Goal: Task Accomplishment & Management: Manage account settings

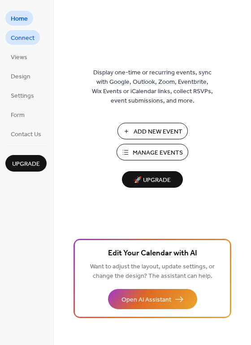
click at [23, 38] on span "Connect" at bounding box center [23, 38] width 24 height 9
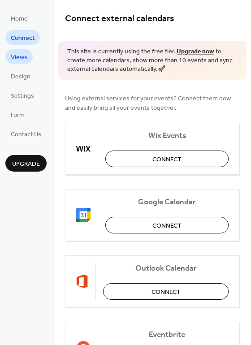
click at [21, 56] on span "Views" at bounding box center [19, 57] width 17 height 9
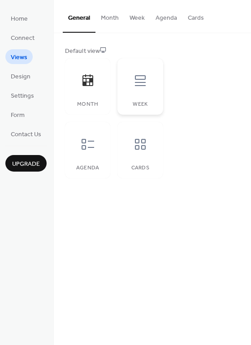
click at [141, 78] on icon at bounding box center [140, 81] width 14 height 14
click at [13, 79] on span "Design" at bounding box center [21, 76] width 20 height 9
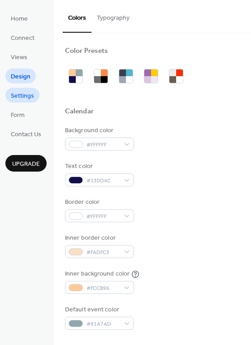
click at [24, 99] on span "Settings" at bounding box center [22, 96] width 23 height 9
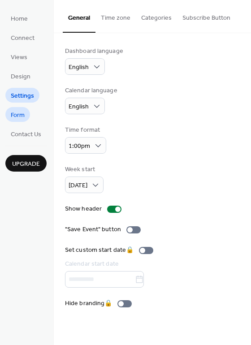
click at [30, 116] on link "Form" at bounding box center [17, 114] width 25 height 15
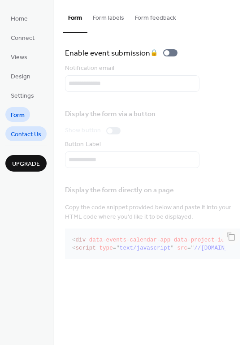
click at [33, 134] on span "Contact Us" at bounding box center [26, 134] width 31 height 9
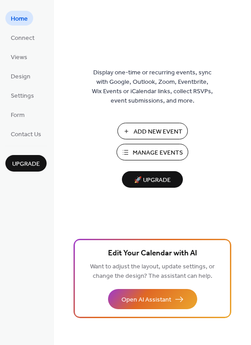
click at [146, 149] on span "Manage Events" at bounding box center [158, 153] width 50 height 9
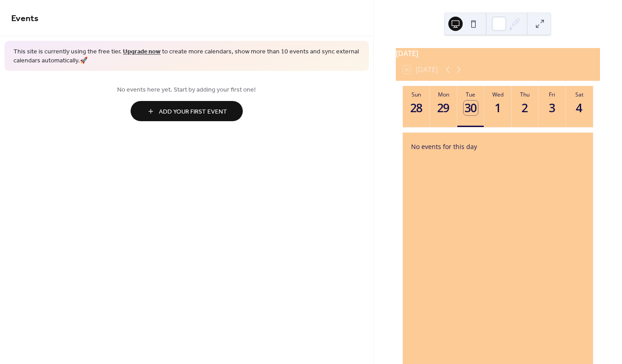
click at [202, 111] on span "Add Your First Event" at bounding box center [193, 111] width 68 height 9
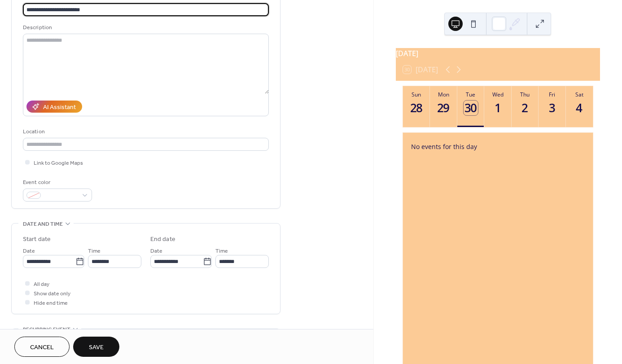
scroll to position [90, 0]
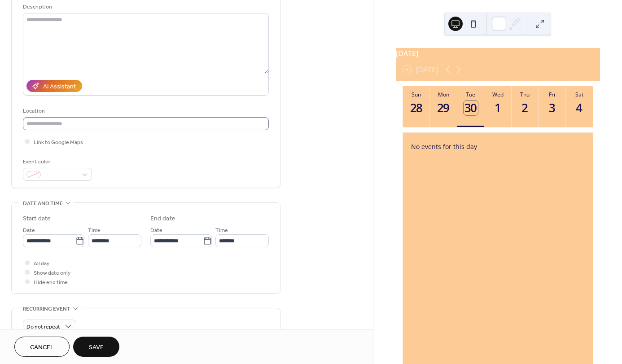
type input "**********"
click at [64, 121] on input "text" at bounding box center [146, 123] width 246 height 13
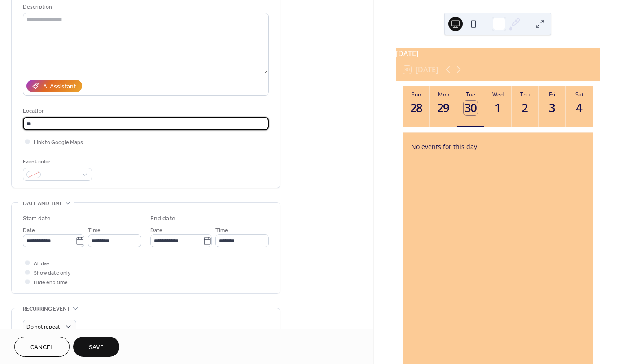
type input "*"
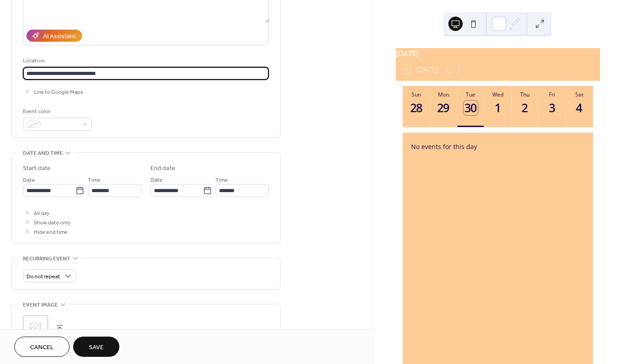
scroll to position [179, 0]
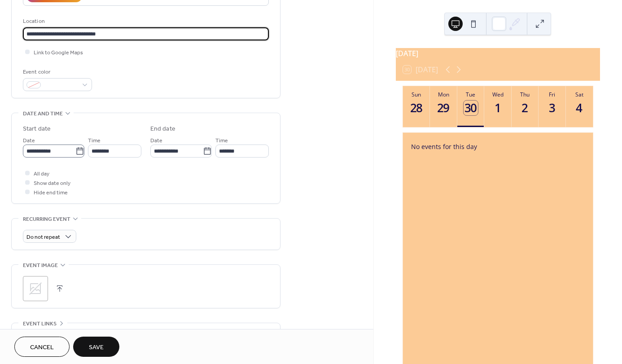
type input "**********"
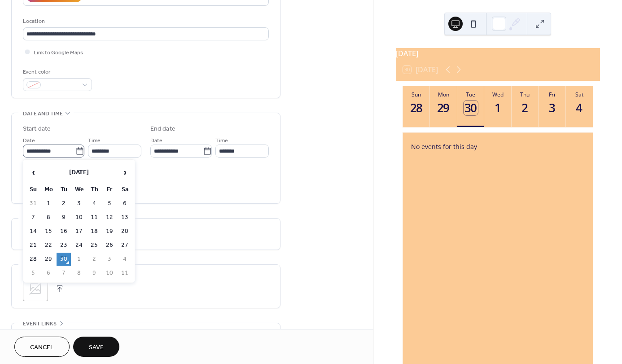
click at [76, 147] on icon at bounding box center [79, 150] width 7 height 7
click at [75, 147] on input "**********" at bounding box center [49, 150] width 52 height 13
click at [122, 173] on span "›" at bounding box center [124, 172] width 13 height 18
click at [33, 216] on td "5" at bounding box center [33, 217] width 14 height 13
type input "**********"
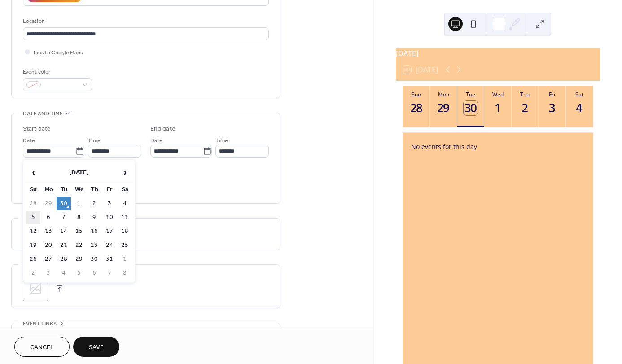
type input "**********"
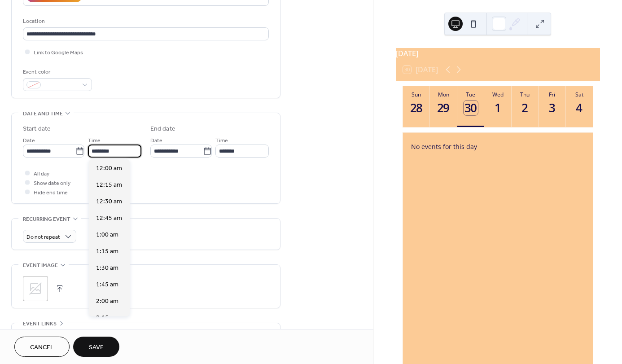
click at [134, 152] on input "********" at bounding box center [114, 150] width 53 height 13
click at [110, 201] on span "10:30 am" at bounding box center [109, 203] width 26 height 9
type input "********"
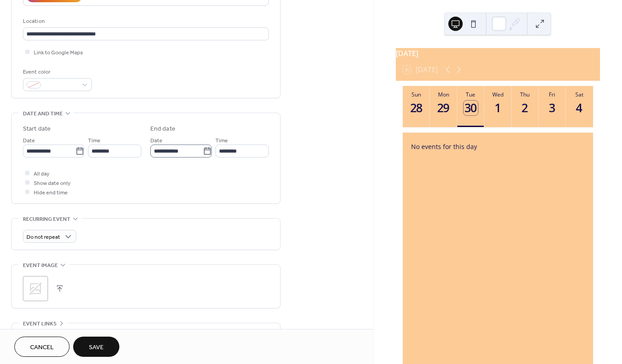
click at [205, 151] on icon at bounding box center [207, 151] width 9 height 9
click at [203, 151] on input "**********" at bounding box center [176, 150] width 52 height 13
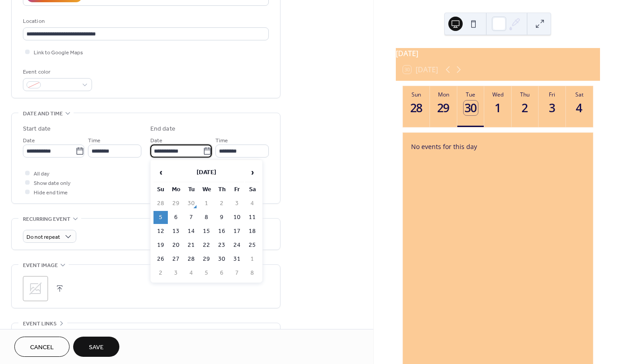
click at [163, 218] on td "5" at bounding box center [160, 217] width 14 height 13
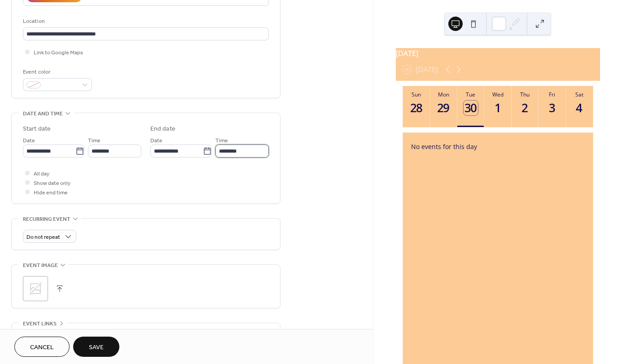
click at [261, 151] on input "********" at bounding box center [241, 150] width 53 height 13
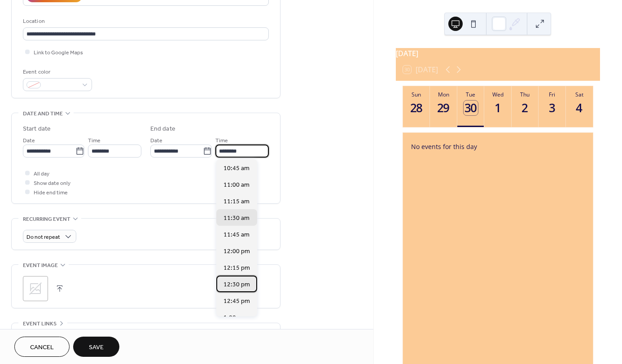
click at [239, 279] on div "12:30 pm" at bounding box center [236, 283] width 41 height 17
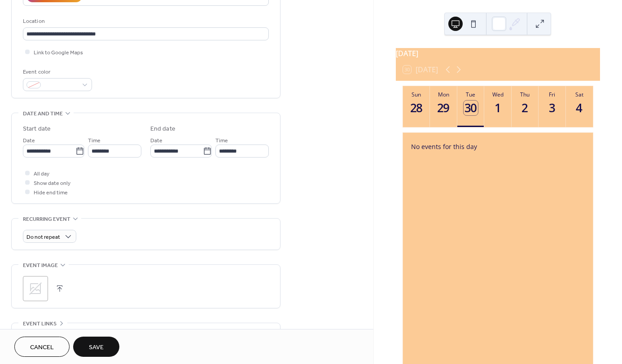
type input "********"
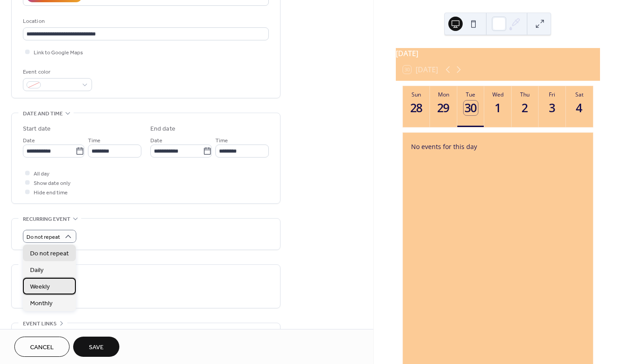
click at [43, 289] on span "Weekly" at bounding box center [40, 286] width 20 height 9
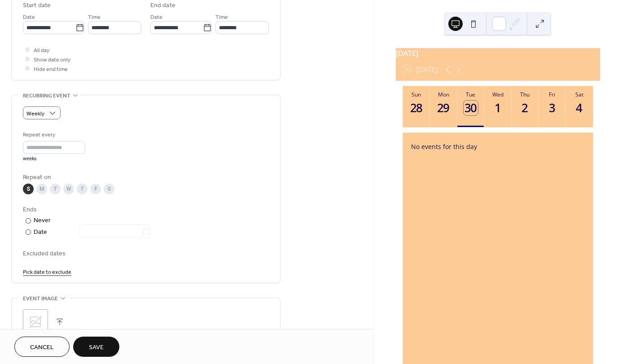
scroll to position [314, 0]
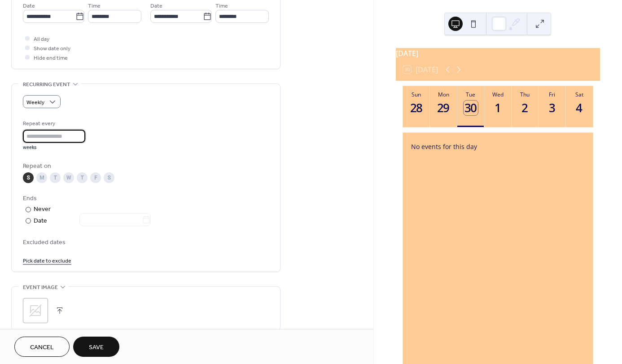
drag, startPoint x: 45, startPoint y: 139, endPoint x: 33, endPoint y: 137, distance: 12.2
click at [33, 137] on input "*" at bounding box center [54, 136] width 62 height 13
drag, startPoint x: 33, startPoint y: 137, endPoint x: 19, endPoint y: 137, distance: 13.9
click at [19, 137] on div "Weekly Repeat every * weeks Repeat on S M T W T F S Ends ​ Never ​ Date Exclude…" at bounding box center [146, 178] width 268 height 188
click at [213, 137] on div "Repeat every * weeks" at bounding box center [146, 135] width 246 height 32
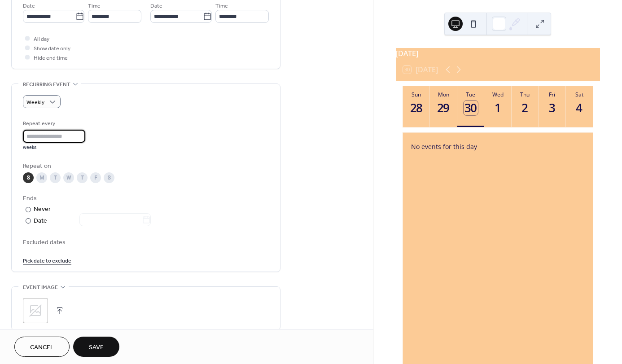
drag, startPoint x: 38, startPoint y: 133, endPoint x: 16, endPoint y: 132, distance: 21.6
click at [16, 132] on div "Weekly Repeat every * weeks Repeat on S M T W T F S Ends ​ Never ​ Date Exclude…" at bounding box center [146, 178] width 268 height 188
type input "*"
click at [28, 223] on div at bounding box center [28, 220] width 5 height 5
click at [147, 221] on icon at bounding box center [146, 219] width 9 height 9
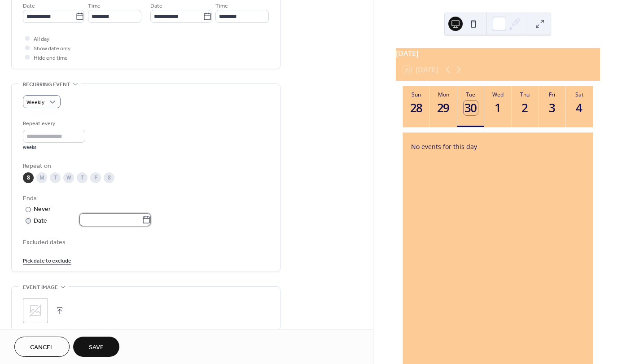
click at [142, 221] on input "text" at bounding box center [110, 219] width 62 height 13
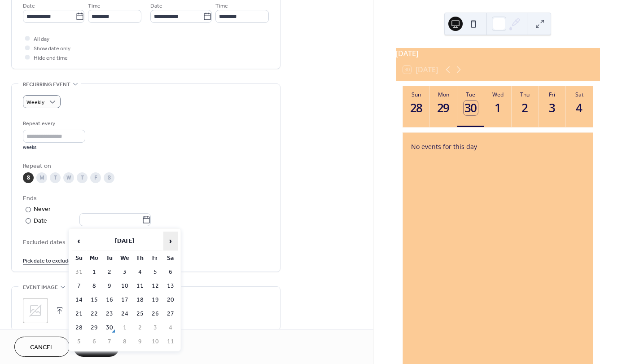
click at [170, 239] on span "›" at bounding box center [170, 241] width 13 height 18
click at [80, 314] on td "16" at bounding box center [79, 313] width 14 height 13
type input "**********"
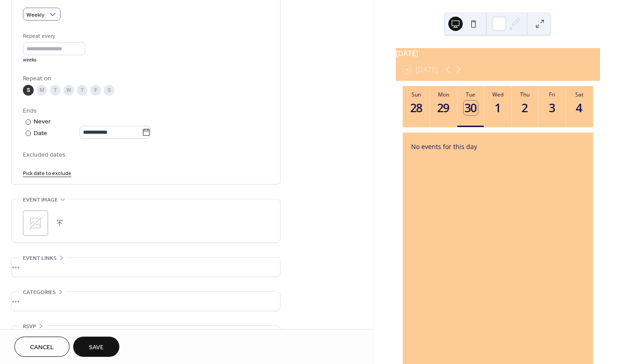
scroll to position [404, 0]
click at [38, 223] on icon at bounding box center [35, 221] width 14 height 14
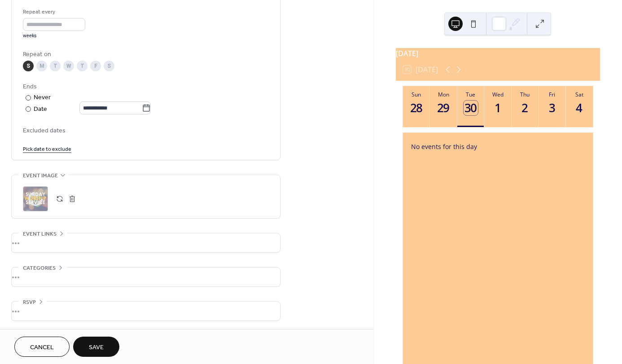
scroll to position [427, 0]
click at [100, 345] on span "Save" at bounding box center [96, 347] width 15 height 9
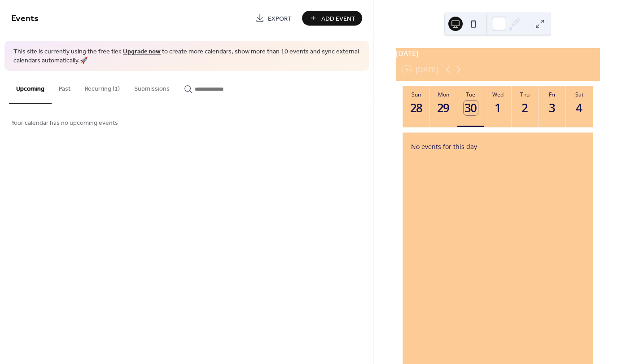
click at [106, 87] on button "Recurring (1)" at bounding box center [102, 87] width 49 height 32
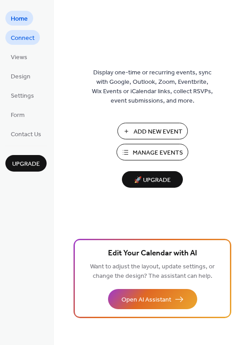
click at [19, 37] on span "Connect" at bounding box center [23, 38] width 24 height 9
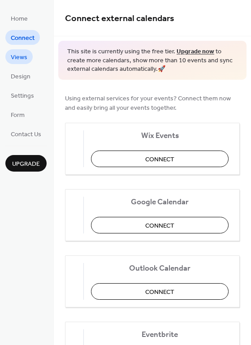
click at [21, 55] on span "Views" at bounding box center [19, 57] width 17 height 9
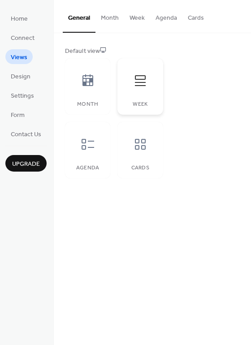
click at [144, 87] on icon at bounding box center [140, 81] width 14 height 14
click at [140, 18] on button "Week" at bounding box center [137, 16] width 26 height 32
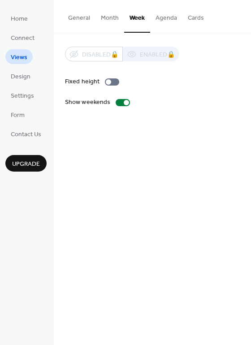
click at [98, 20] on button "Month" at bounding box center [110, 16] width 29 height 32
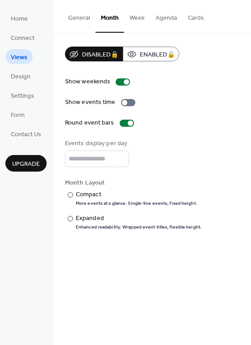
click at [135, 17] on button "Week" at bounding box center [137, 16] width 26 height 32
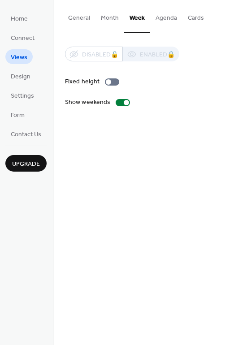
click at [165, 15] on button "Agenda" at bounding box center [166, 16] width 32 height 32
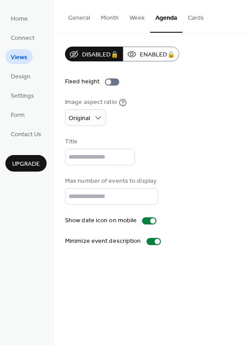
click at [198, 16] on button "Cards" at bounding box center [196, 16] width 27 height 32
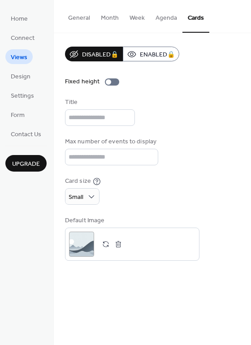
click at [161, 20] on button "Agenda" at bounding box center [166, 16] width 32 height 32
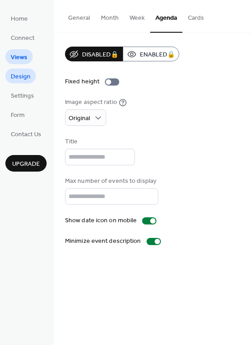
click at [22, 79] on span "Design" at bounding box center [21, 76] width 20 height 9
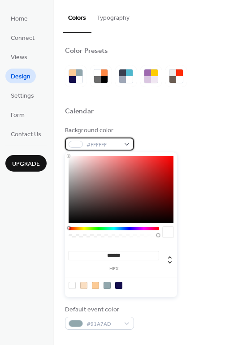
click at [131, 144] on div "#FFFFFF" at bounding box center [99, 144] width 69 height 13
click at [174, 111] on div "Calendar" at bounding box center [152, 113] width 175 height 12
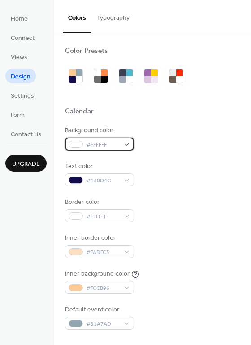
click at [129, 143] on div "#FFFFFF" at bounding box center [99, 144] width 69 height 13
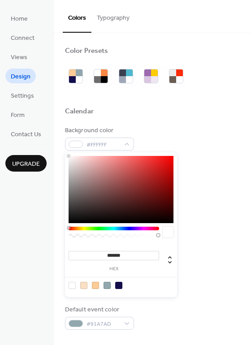
click at [155, 114] on div "Calendar" at bounding box center [152, 113] width 175 height 12
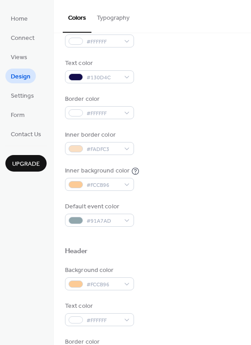
scroll to position [70, 0]
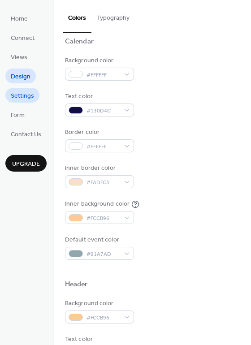
click at [30, 97] on span "Settings" at bounding box center [22, 96] width 23 height 9
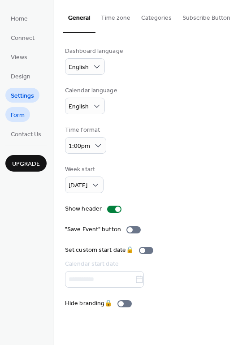
click at [27, 118] on link "Form" at bounding box center [17, 114] width 25 height 15
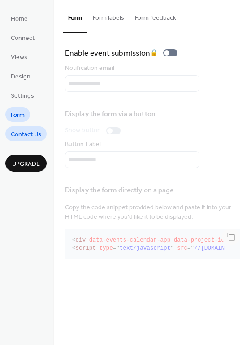
click at [29, 136] on span "Contact Us" at bounding box center [26, 134] width 31 height 9
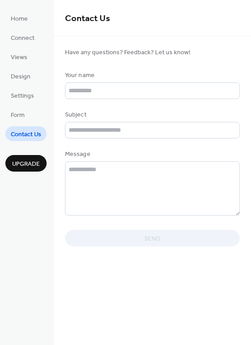
click at [34, 217] on div "Home Connect Views Design Settings Form Contact Us Upgrade" at bounding box center [27, 172] width 54 height 345
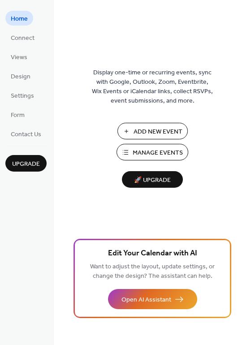
click at [169, 153] on span "Manage Events" at bounding box center [158, 153] width 50 height 9
click at [19, 43] on span "Connect" at bounding box center [23, 38] width 24 height 9
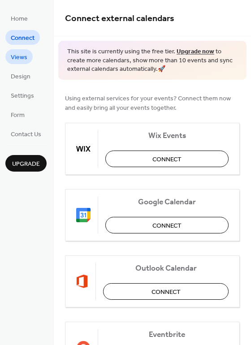
click at [24, 61] on span "Views" at bounding box center [19, 57] width 17 height 9
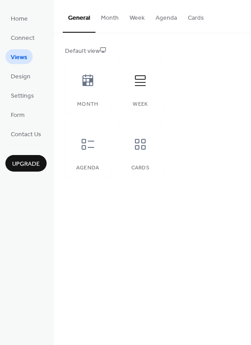
click at [169, 14] on button "Agenda" at bounding box center [166, 16] width 32 height 32
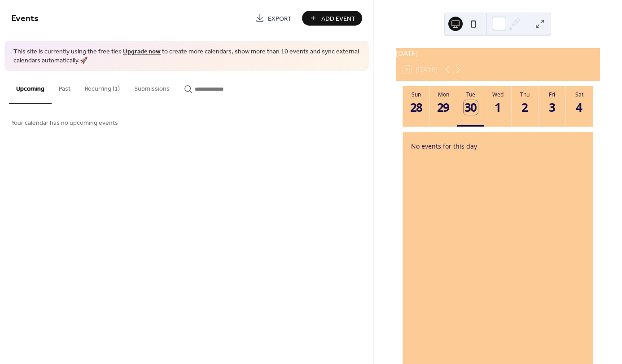
click at [102, 90] on button "Recurring (1)" at bounding box center [102, 87] width 49 height 32
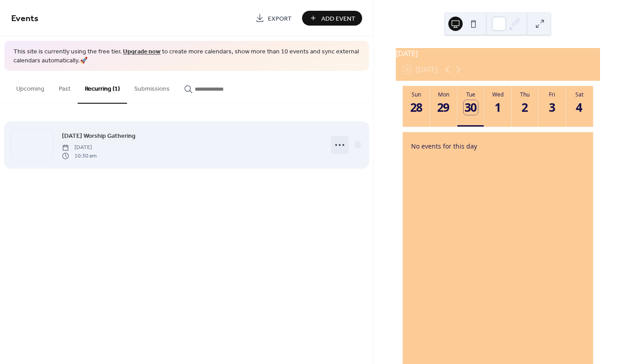
click at [338, 140] on icon at bounding box center [339, 145] width 14 height 14
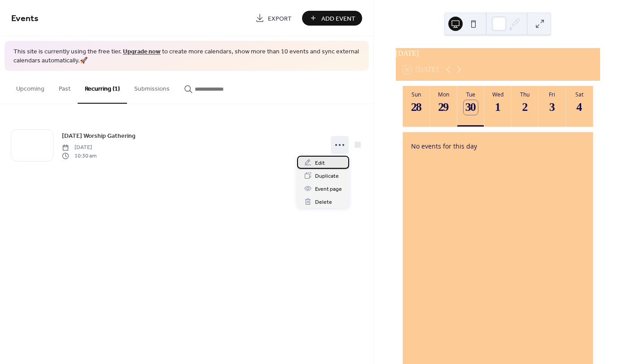
click at [325, 162] on div "Edit" at bounding box center [323, 162] width 52 height 13
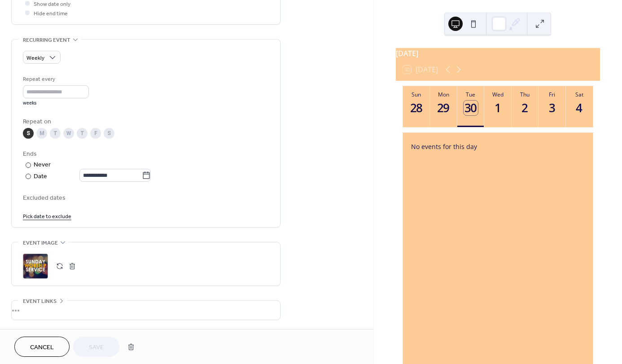
scroll to position [359, 0]
click at [149, 177] on icon at bounding box center [146, 174] width 9 height 9
click at [142, 177] on input "**********" at bounding box center [110, 174] width 62 height 13
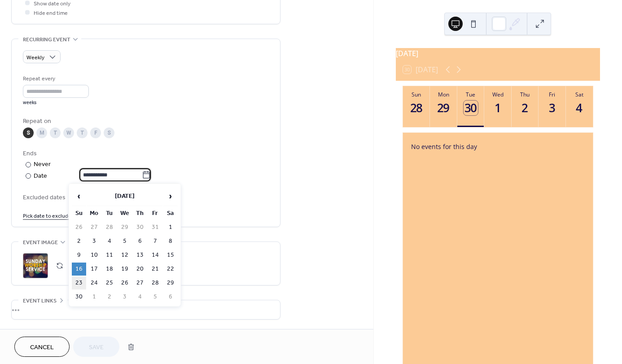
click at [76, 284] on td "23" at bounding box center [79, 282] width 14 height 13
type input "**********"
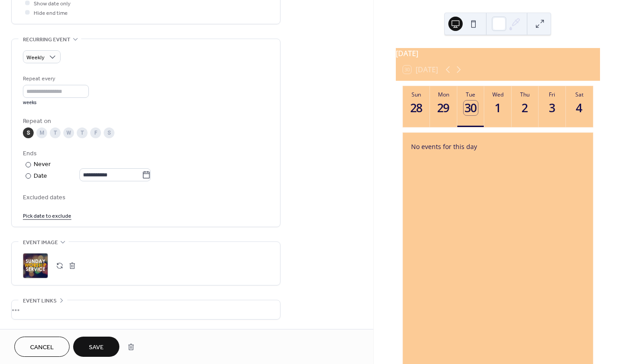
click at [88, 348] on button "Save" at bounding box center [96, 346] width 46 height 20
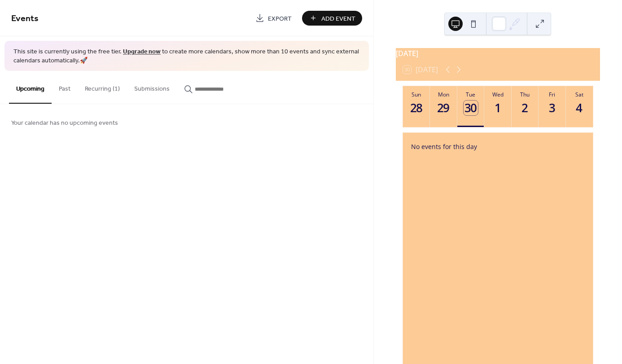
click at [472, 25] on button at bounding box center [473, 24] width 14 height 14
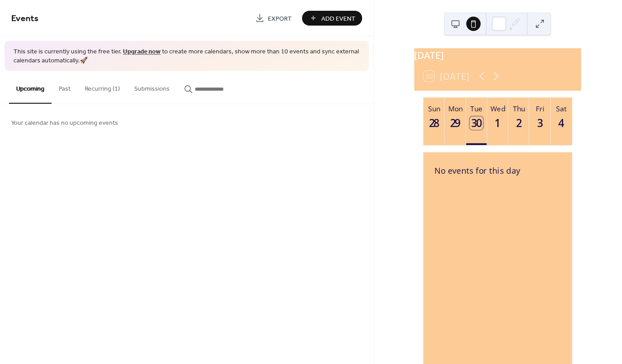
click at [452, 26] on button at bounding box center [455, 24] width 14 height 14
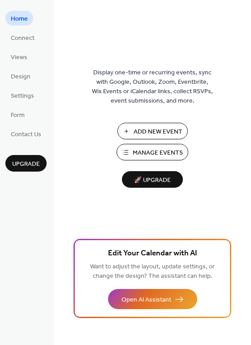
click at [145, 155] on span "Manage Events" at bounding box center [158, 153] width 50 height 9
click at [16, 54] on span "Views" at bounding box center [19, 57] width 17 height 9
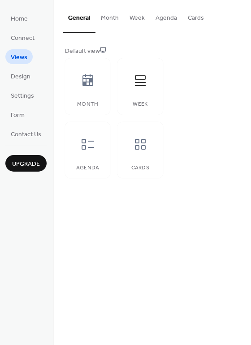
click at [161, 17] on button "Agenda" at bounding box center [166, 16] width 32 height 32
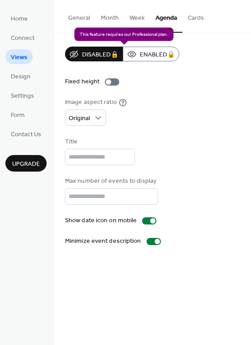
click at [158, 54] on div "Disabled 🔒 Enabled 🔒" at bounding box center [122, 54] width 114 height 15
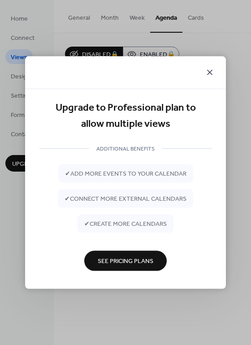
click at [214, 73] on icon at bounding box center [210, 72] width 11 height 11
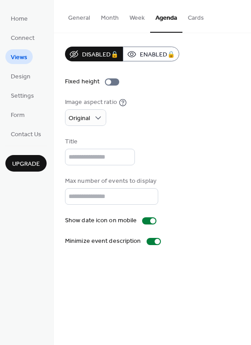
click at [174, 101] on div "Image aspect ratio Original" at bounding box center [152, 112] width 175 height 28
click at [135, 17] on button "Week" at bounding box center [137, 16] width 26 height 32
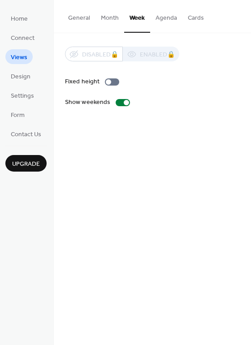
click at [166, 20] on button "Agenda" at bounding box center [166, 16] width 32 height 32
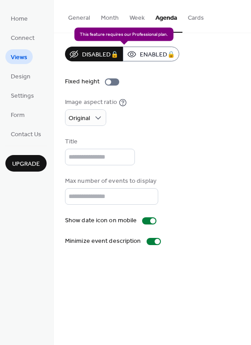
click at [153, 57] on div "Disabled 🔒 Enabled 🔒" at bounding box center [122, 54] width 114 height 15
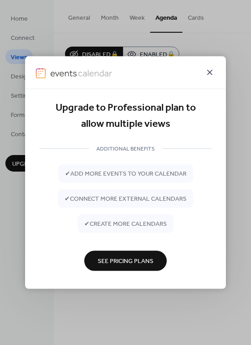
click at [209, 73] on icon at bounding box center [209, 72] width 5 height 5
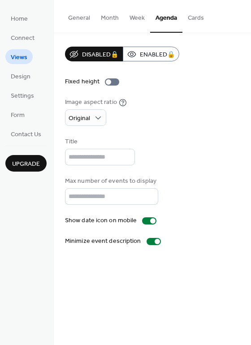
click at [196, 15] on button "Cards" at bounding box center [196, 16] width 27 height 32
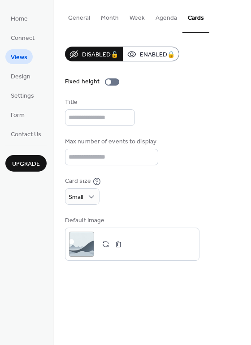
click at [114, 17] on button "Month" at bounding box center [110, 16] width 29 height 32
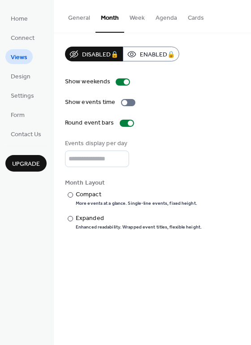
click at [142, 18] on button "Week" at bounding box center [137, 16] width 26 height 32
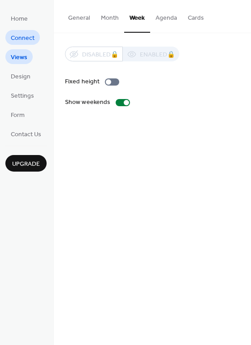
click at [34, 37] on span "Connect" at bounding box center [23, 38] width 24 height 9
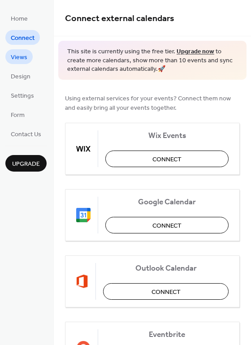
click at [26, 53] on span "Views" at bounding box center [19, 57] width 17 height 9
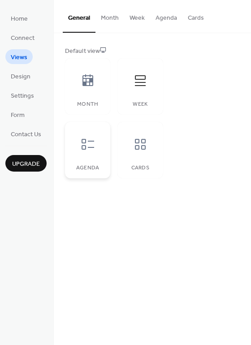
click at [92, 143] on icon at bounding box center [88, 144] width 14 height 14
click at [19, 77] on span "Design" at bounding box center [21, 76] width 20 height 9
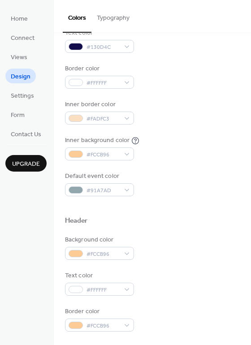
scroll to position [135, 0]
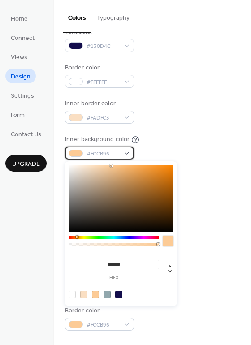
click at [129, 154] on div "#FCCB96" at bounding box center [99, 153] width 69 height 13
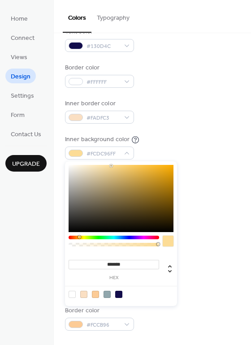
click at [79, 238] on div at bounding box center [79, 237] width 3 height 3
click at [123, 182] on div at bounding box center [121, 198] width 105 height 67
click at [132, 183] on div at bounding box center [121, 198] width 105 height 67
click at [115, 182] on div at bounding box center [121, 198] width 105 height 67
click at [138, 184] on div at bounding box center [121, 198] width 105 height 67
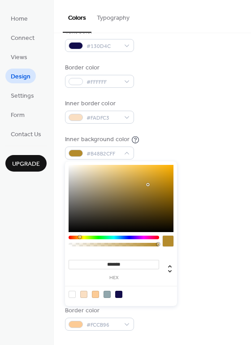
click at [148, 185] on div at bounding box center [121, 198] width 105 height 67
click at [160, 184] on div at bounding box center [121, 198] width 105 height 67
click at [153, 186] on div at bounding box center [121, 198] width 105 height 67
type input "*******"
click at [133, 186] on div at bounding box center [121, 198] width 105 height 67
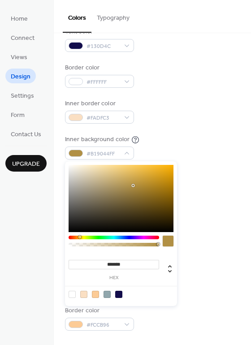
click at [206, 162] on div "Background color #FFFFFF Text color #130D4C Border color #FFFFFF Inner border c…" at bounding box center [152, 93] width 175 height 204
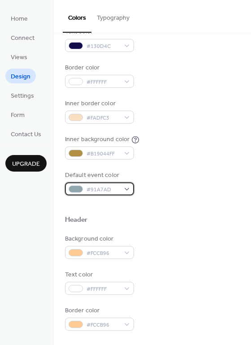
click at [128, 188] on div "#91A7AD" at bounding box center [99, 189] width 69 height 13
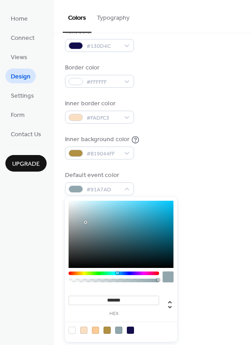
click at [125, 274] on div at bounding box center [114, 274] width 91 height 4
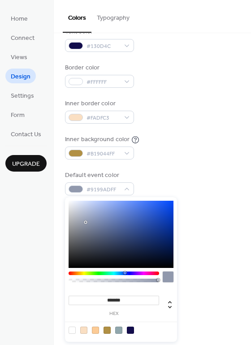
type input "*******"
click at [167, 232] on div at bounding box center [121, 234] width 105 height 67
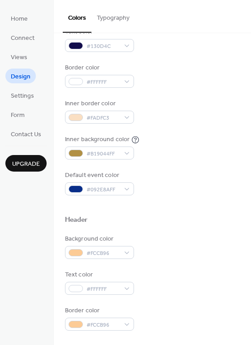
click at [203, 199] on div at bounding box center [152, 206] width 175 height 20
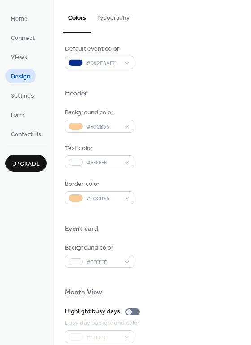
scroll to position [269, 0]
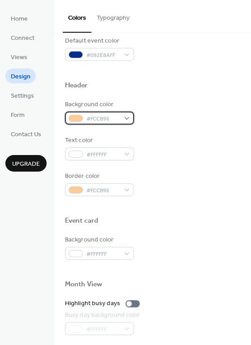
click at [130, 117] on div "#FCCB96" at bounding box center [99, 118] width 69 height 13
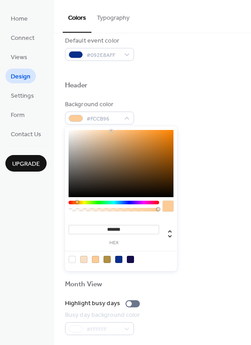
click at [108, 260] on div at bounding box center [107, 259] width 7 height 7
type input "*******"
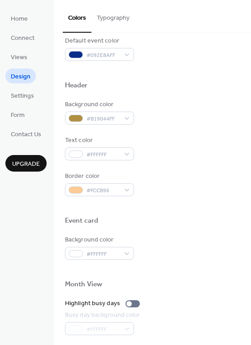
click at [228, 141] on div "Text color #FFFFFF" at bounding box center [152, 148] width 175 height 25
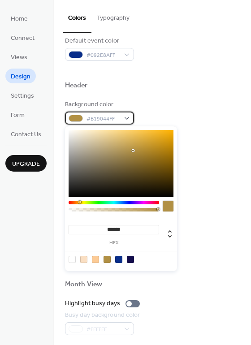
click at [125, 118] on div "#B19044FF" at bounding box center [99, 118] width 69 height 13
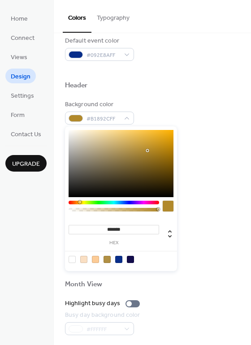
click at [148, 151] on div at bounding box center [121, 163] width 105 height 67
click at [161, 152] on div at bounding box center [121, 163] width 105 height 67
click at [163, 161] on div at bounding box center [121, 163] width 105 height 67
click at [156, 158] on div at bounding box center [121, 163] width 105 height 67
type input "*******"
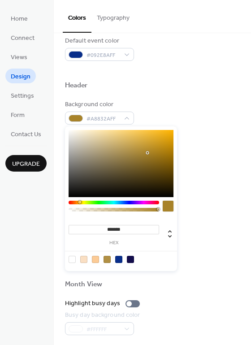
click at [148, 153] on div at bounding box center [121, 163] width 105 height 67
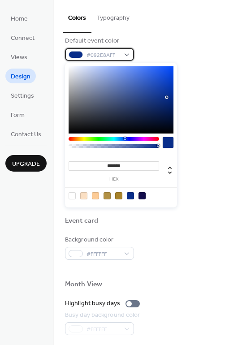
click at [131, 56] on div "#092E8AFF" at bounding box center [99, 54] width 69 height 13
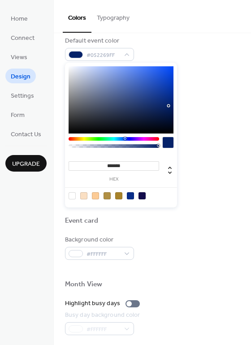
click at [169, 106] on div at bounding box center [121, 99] width 105 height 67
click at [168, 115] on div at bounding box center [121, 99] width 105 height 67
click at [163, 122] on div at bounding box center [121, 99] width 105 height 67
click at [126, 89] on div at bounding box center [121, 99] width 105 height 67
click at [169, 67] on div at bounding box center [121, 99] width 105 height 67
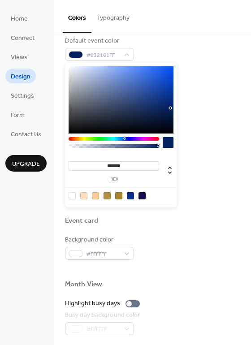
click at [171, 108] on div at bounding box center [121, 99] width 105 height 67
type input "*******"
click at [169, 117] on div at bounding box center [121, 99] width 105 height 67
click at [220, 160] on div "Text color #FFFFFF" at bounding box center [152, 148] width 175 height 25
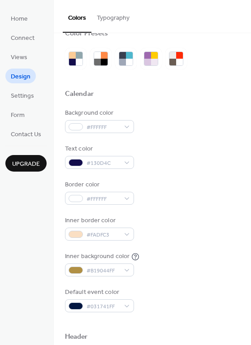
scroll to position [0, 0]
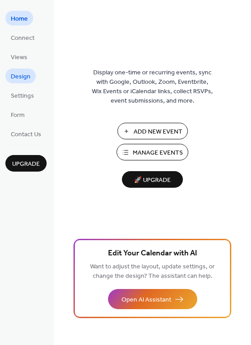
click at [25, 80] on span "Design" at bounding box center [21, 76] width 20 height 9
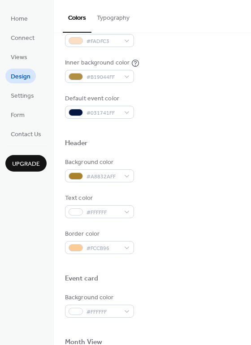
scroll to position [224, 0]
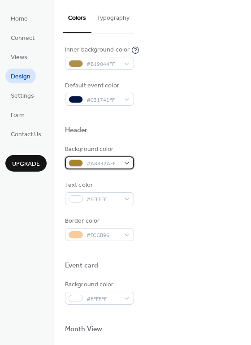
click at [127, 163] on div "#A8832AFF" at bounding box center [99, 163] width 69 height 13
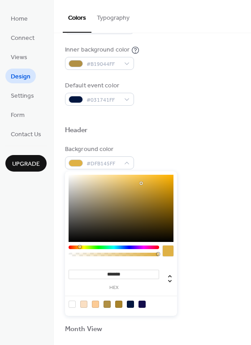
click at [141, 184] on div at bounding box center [121, 208] width 105 height 67
click at [158, 186] on div at bounding box center [121, 208] width 105 height 67
click at [162, 192] on div at bounding box center [121, 208] width 105 height 67
click at [168, 198] on div at bounding box center [121, 208] width 105 height 67
click at [170, 190] on div at bounding box center [121, 208] width 105 height 67
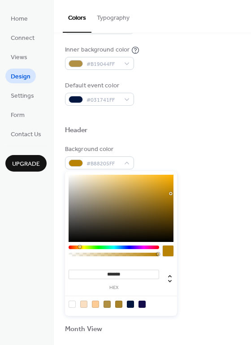
click at [171, 194] on div at bounding box center [121, 208] width 105 height 67
click at [170, 200] on div at bounding box center [121, 208] width 105 height 67
type input "*******"
click at [170, 197] on div at bounding box center [121, 208] width 105 height 67
drag, startPoint x: 102, startPoint y: 274, endPoint x: 131, endPoint y: 273, distance: 28.7
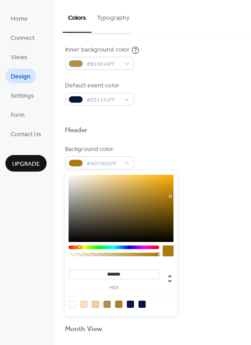
click at [131, 273] on input "*******" at bounding box center [114, 274] width 91 height 9
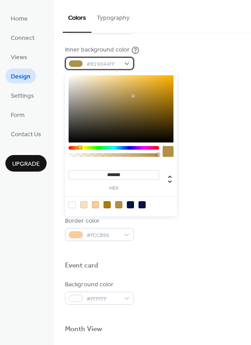
click at [112, 62] on span "#B19044FF" at bounding box center [103, 64] width 33 height 9
drag, startPoint x: 129, startPoint y: 175, endPoint x: 83, endPoint y: 174, distance: 46.7
click at [83, 174] on input "*******" at bounding box center [114, 174] width 91 height 9
paste input
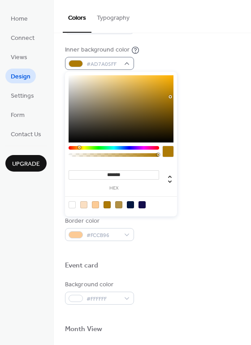
type input "*******"
click at [195, 88] on div "Default event color #031741FF" at bounding box center [152, 93] width 175 height 25
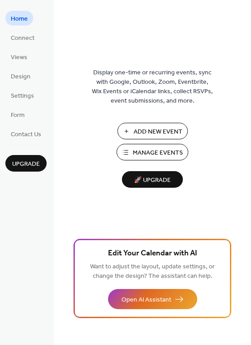
click at [138, 149] on span "Manage Events" at bounding box center [158, 153] width 50 height 9
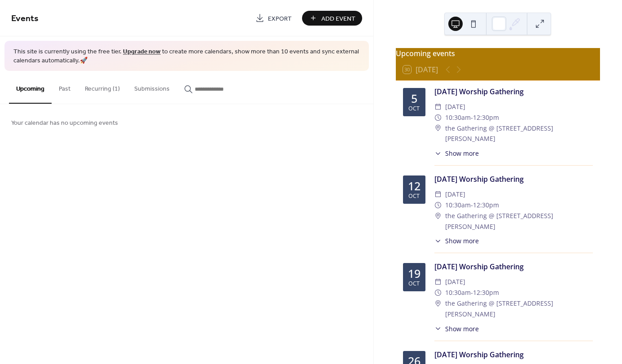
click at [103, 91] on button "Recurring (1)" at bounding box center [102, 87] width 49 height 32
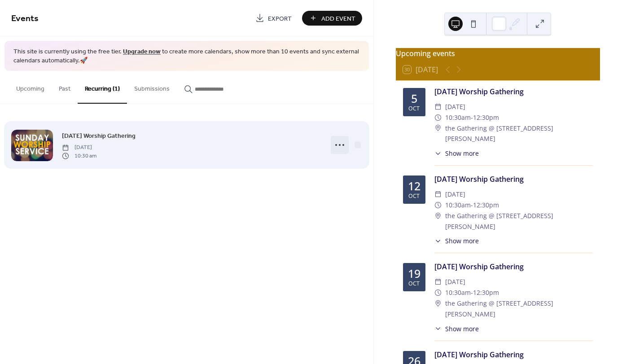
click at [344, 144] on circle at bounding box center [343, 145] width 2 height 2
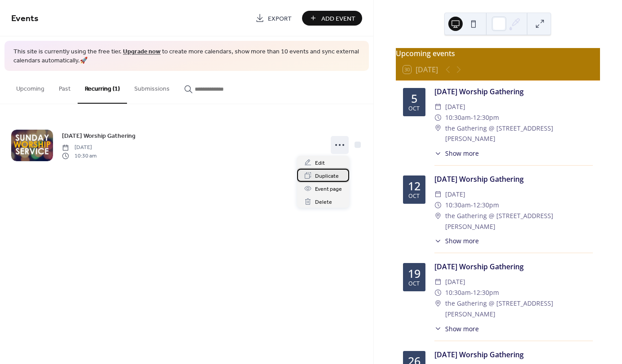
click at [327, 174] on span "Duplicate" at bounding box center [327, 175] width 24 height 9
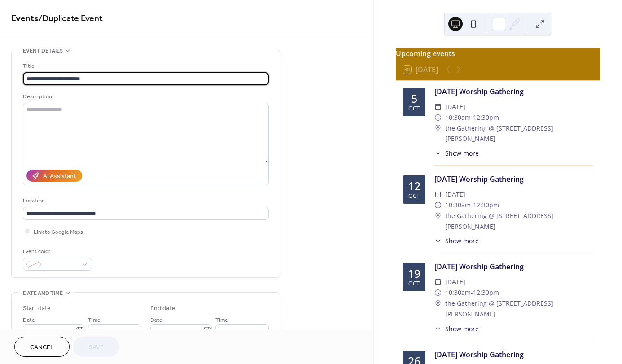
type input "**********"
click at [94, 79] on input "**********" at bounding box center [146, 78] width 246 height 13
drag, startPoint x: 89, startPoint y: 78, endPoint x: 17, endPoint y: 74, distance: 72.8
click at [17, 74] on div "**********" at bounding box center [146, 163] width 268 height 227
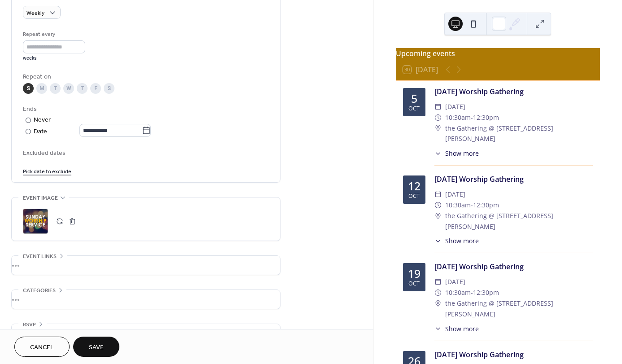
scroll to position [404, 0]
type input "**********"
click at [72, 223] on button "button" at bounding box center [72, 220] width 13 height 13
click at [33, 221] on icon at bounding box center [35, 221] width 14 height 14
click at [100, 347] on span "Save" at bounding box center [96, 347] width 15 height 9
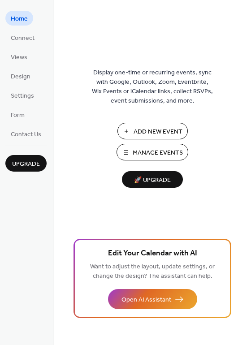
click at [155, 149] on span "Manage Events" at bounding box center [158, 153] width 50 height 9
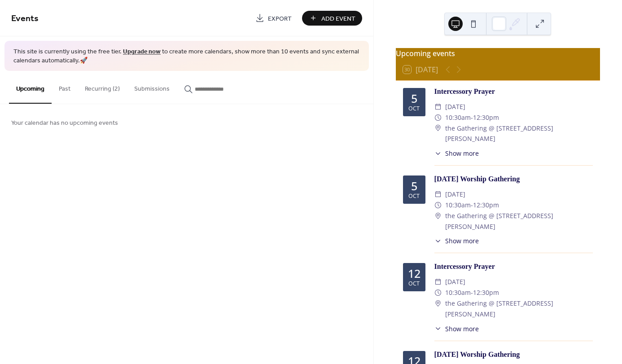
click at [108, 89] on button "Recurring (2)" at bounding box center [102, 87] width 49 height 32
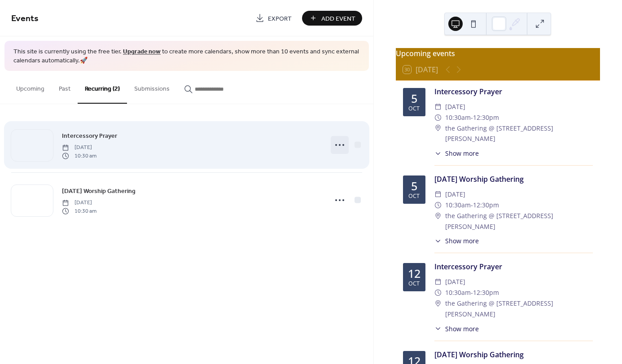
click at [339, 144] on circle at bounding box center [340, 145] width 2 height 2
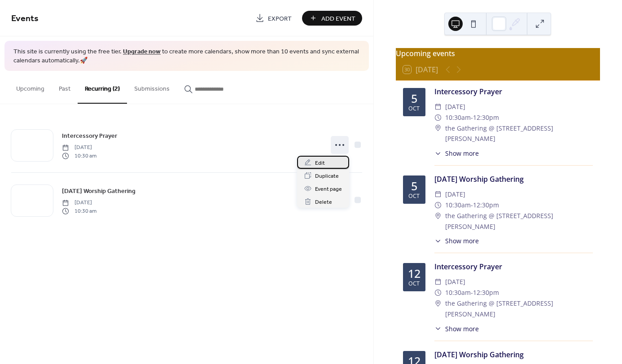
click at [325, 165] on div "Edit" at bounding box center [323, 162] width 52 height 13
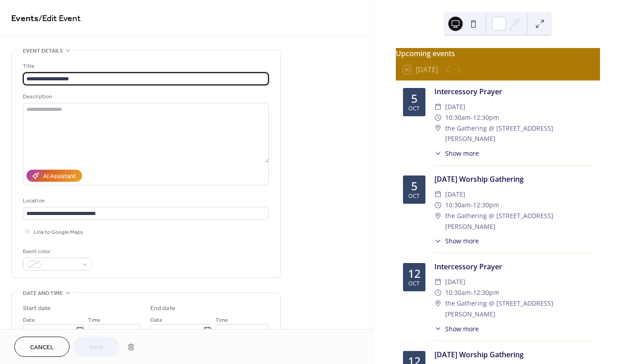
type input "**********"
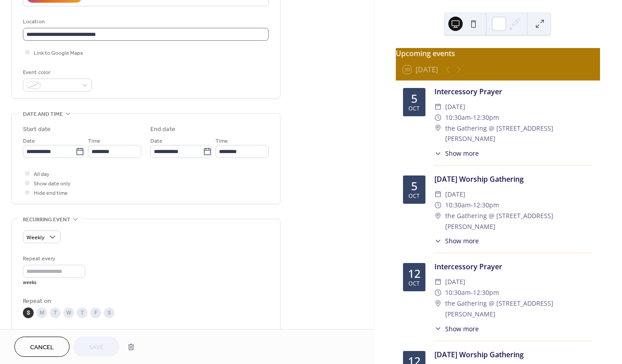
scroll to position [179, 0]
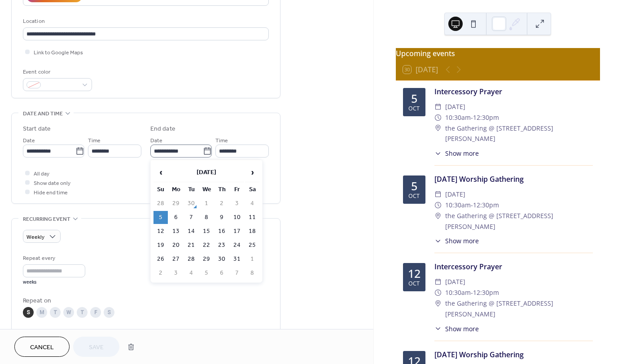
click at [203, 152] on icon at bounding box center [207, 151] width 9 height 9
click at [203, 152] on input "**********" at bounding box center [176, 150] width 52 height 13
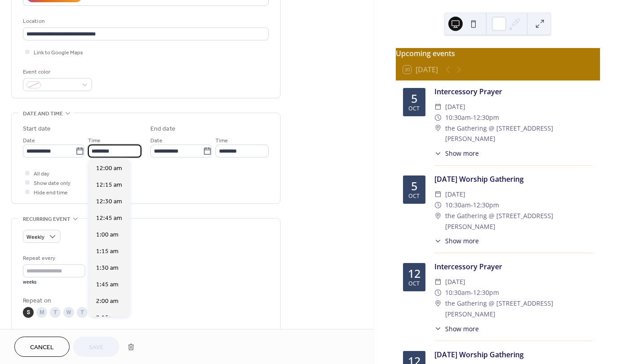
click at [120, 153] on input "********" at bounding box center [114, 150] width 53 height 13
click at [107, 234] on span "9:30 am" at bounding box center [107, 236] width 22 height 9
type input "*******"
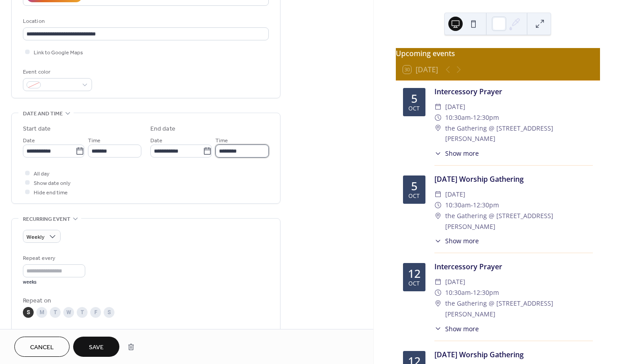
click at [261, 151] on input "********" at bounding box center [241, 150] width 53 height 13
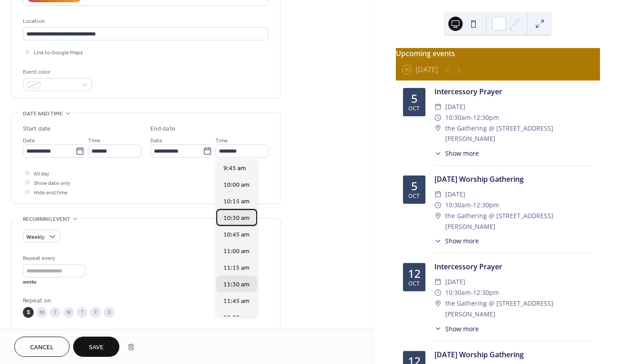
click at [239, 219] on span "10:30 am" at bounding box center [236, 218] width 26 height 9
type input "********"
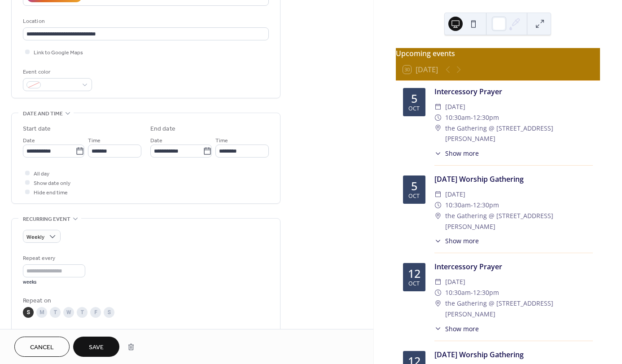
click at [92, 343] on span "Save" at bounding box center [96, 347] width 15 height 9
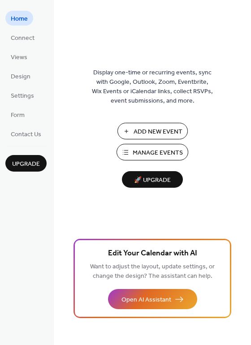
click at [168, 149] on span "Manage Events" at bounding box center [158, 153] width 50 height 9
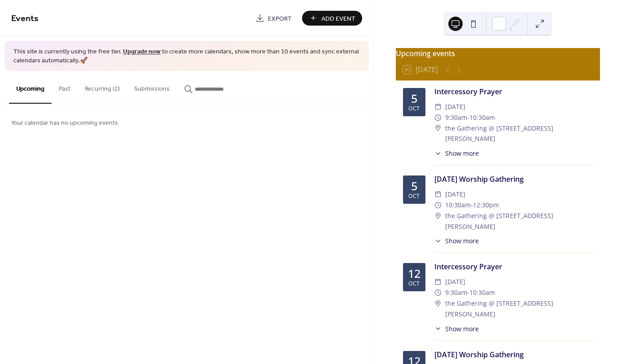
click at [98, 88] on button "Recurring (2)" at bounding box center [102, 87] width 49 height 32
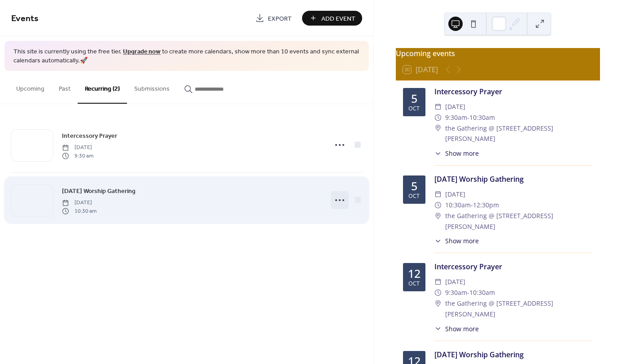
click at [343, 197] on icon at bounding box center [339, 200] width 14 height 14
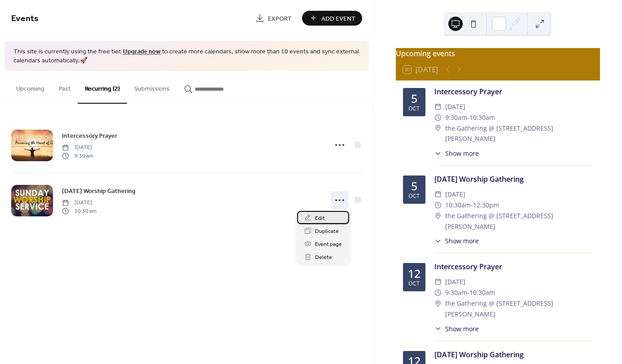
click at [324, 217] on div "Edit" at bounding box center [323, 217] width 52 height 13
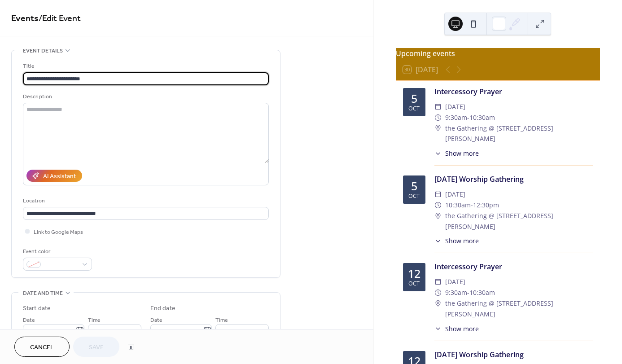
type input "**********"
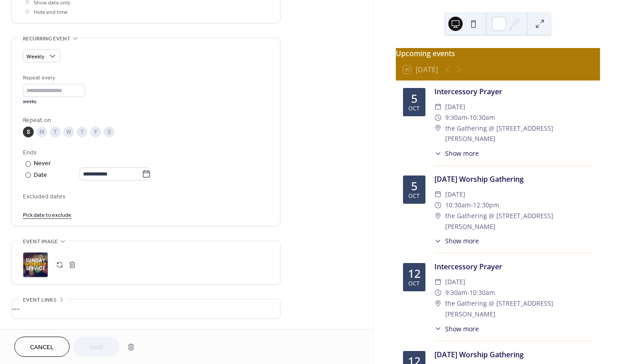
scroll to position [427, 0]
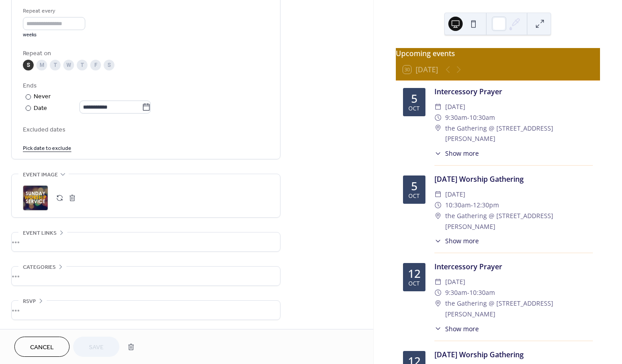
click at [34, 196] on div ";" at bounding box center [35, 197] width 25 height 25
click at [89, 348] on span "Save" at bounding box center [96, 347] width 15 height 9
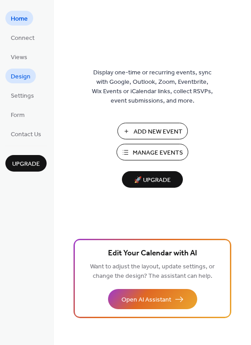
click at [22, 77] on span "Design" at bounding box center [21, 76] width 20 height 9
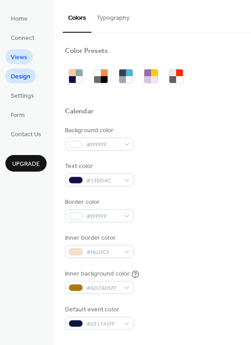
click at [22, 59] on span "Views" at bounding box center [19, 57] width 17 height 9
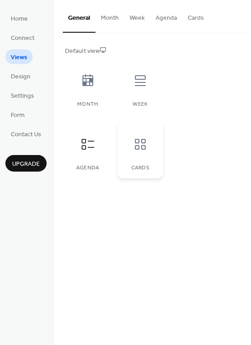
click at [142, 149] on icon at bounding box center [140, 144] width 14 height 14
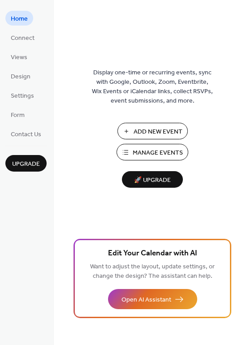
click at [147, 149] on span "Manage Events" at bounding box center [158, 153] width 50 height 9
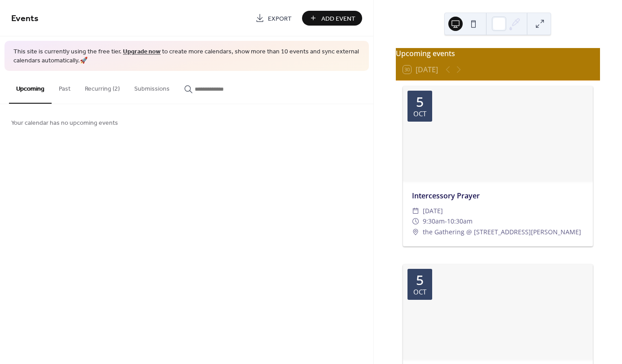
click at [103, 86] on button "Recurring (2)" at bounding box center [102, 87] width 49 height 32
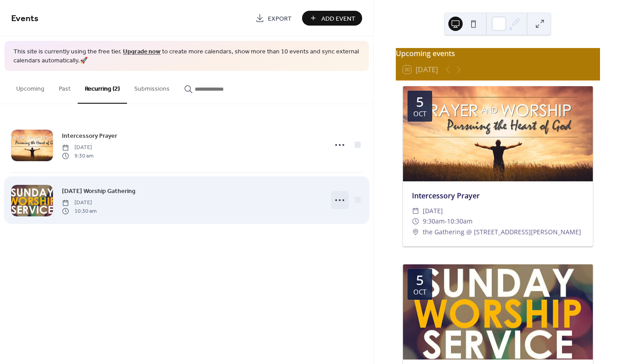
click at [340, 200] on circle at bounding box center [340, 200] width 2 height 2
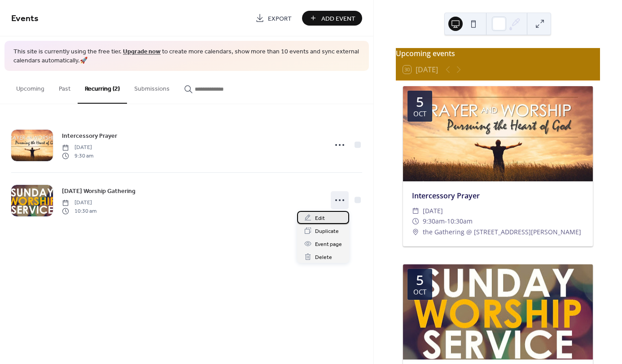
click at [325, 215] on div "Edit" at bounding box center [323, 217] width 52 height 13
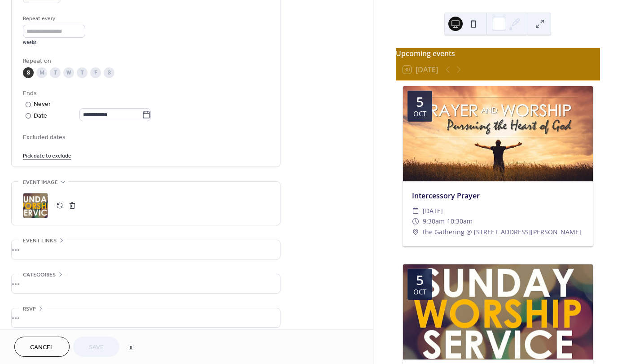
scroll to position [427, 0]
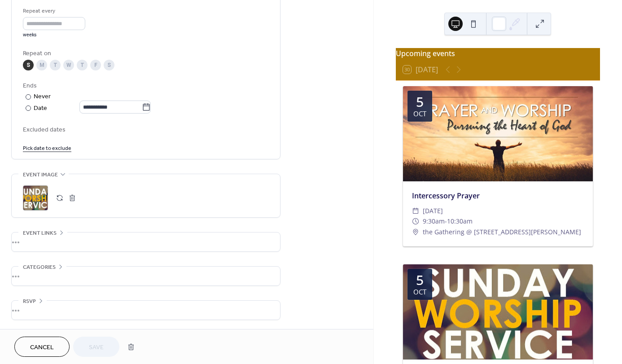
click at [36, 199] on div ";" at bounding box center [35, 197] width 25 height 25
click at [103, 346] on span "Save" at bounding box center [96, 347] width 15 height 9
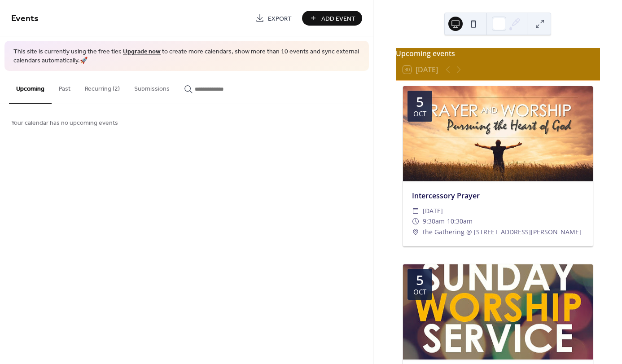
click at [108, 90] on button "Recurring (2)" at bounding box center [102, 87] width 49 height 32
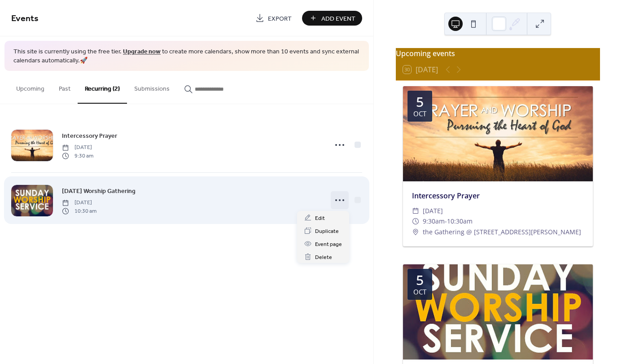
click at [337, 198] on icon at bounding box center [339, 200] width 14 height 14
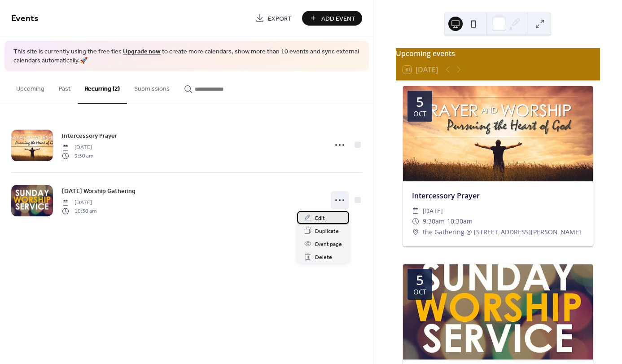
click at [322, 219] on span "Edit" at bounding box center [320, 218] width 10 height 9
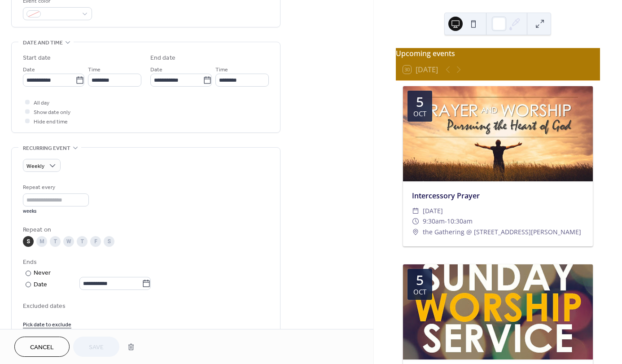
scroll to position [314, 0]
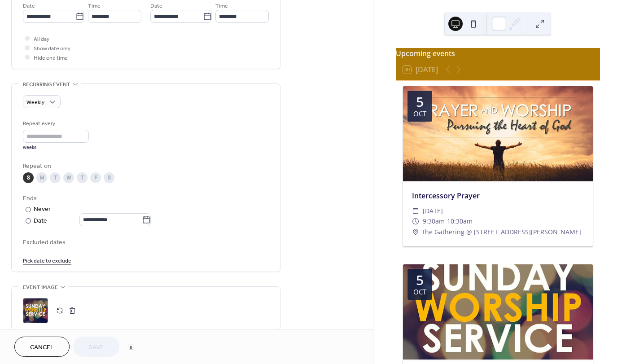
click at [37, 312] on div ";" at bounding box center [35, 310] width 25 height 25
click at [100, 345] on span "Save" at bounding box center [96, 347] width 15 height 9
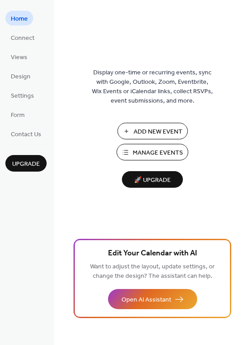
click at [144, 149] on span "Manage Events" at bounding box center [158, 153] width 50 height 9
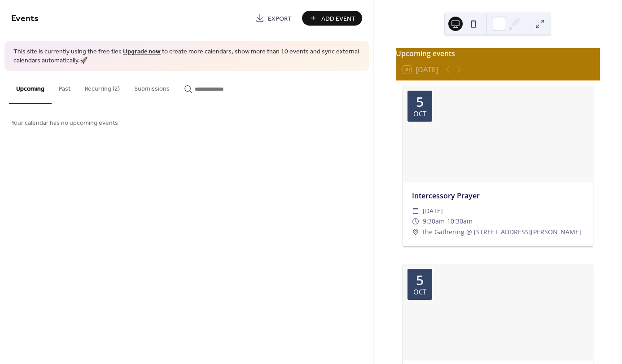
click at [105, 88] on button "Recurring (2)" at bounding box center [102, 87] width 49 height 32
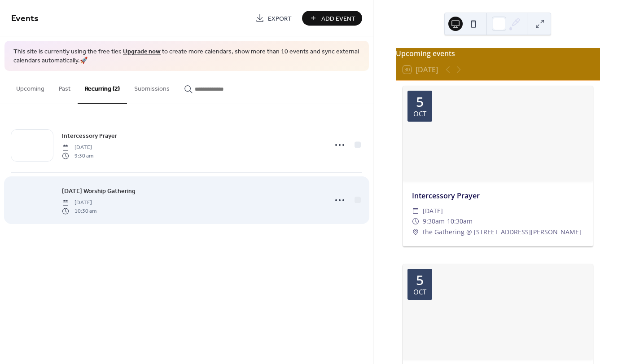
click at [29, 203] on div at bounding box center [32, 200] width 42 height 31
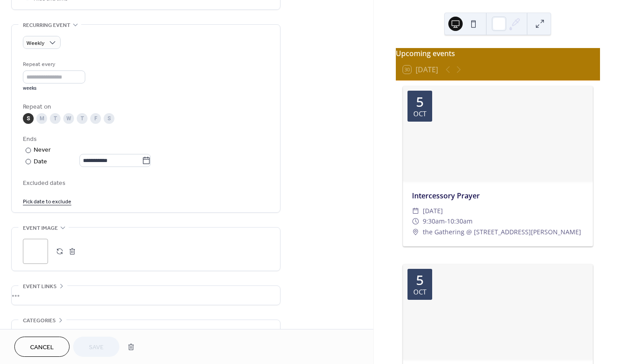
scroll to position [427, 0]
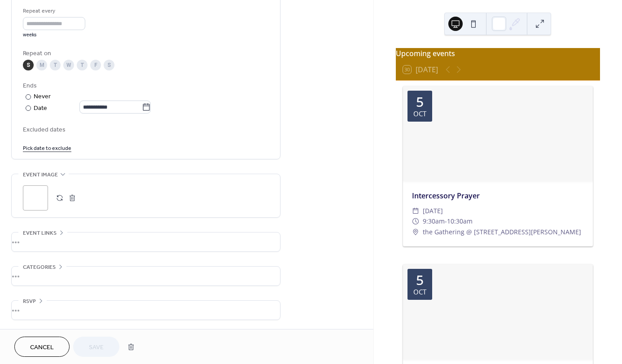
click at [34, 200] on div ";" at bounding box center [35, 197] width 25 height 25
click at [92, 346] on span "Save" at bounding box center [96, 347] width 15 height 9
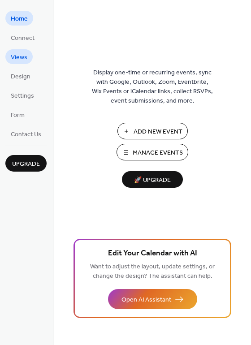
click at [22, 54] on span "Views" at bounding box center [19, 57] width 17 height 9
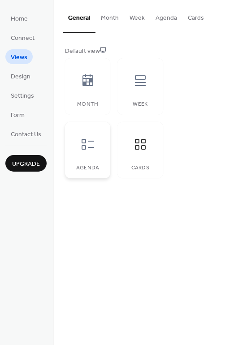
click at [90, 141] on icon at bounding box center [88, 144] width 13 height 11
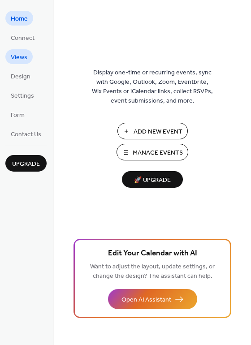
click at [22, 53] on span "Views" at bounding box center [19, 57] width 17 height 9
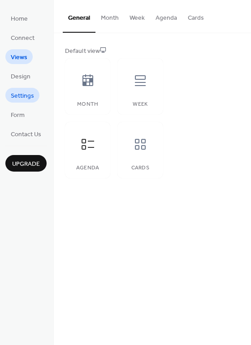
click at [20, 92] on span "Settings" at bounding box center [22, 96] width 23 height 9
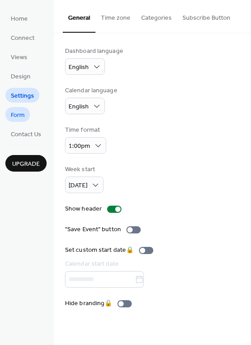
click at [23, 116] on span "Form" at bounding box center [18, 115] width 14 height 9
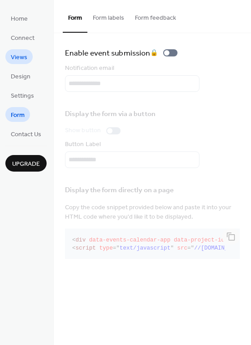
click at [23, 56] on span "Views" at bounding box center [19, 57] width 17 height 9
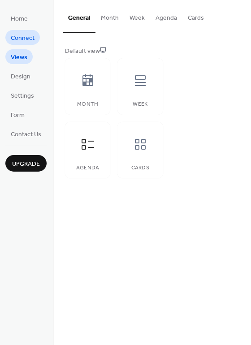
click at [21, 35] on span "Connect" at bounding box center [23, 38] width 24 height 9
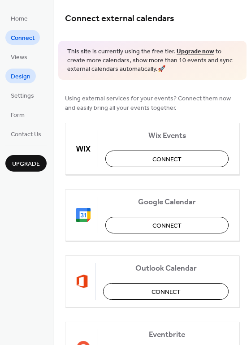
click at [27, 74] on span "Design" at bounding box center [21, 76] width 20 height 9
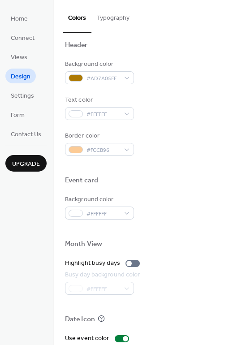
scroll to position [384, 0]
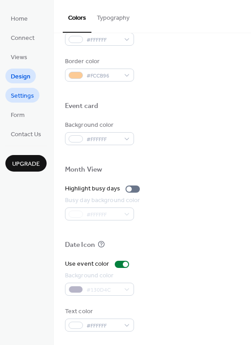
click at [27, 98] on span "Settings" at bounding box center [22, 96] width 23 height 9
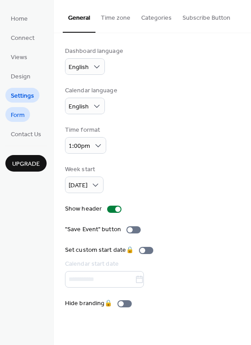
click at [25, 116] on link "Form" at bounding box center [17, 114] width 25 height 15
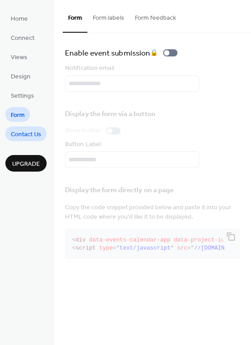
click at [27, 134] on span "Contact Us" at bounding box center [26, 134] width 31 height 9
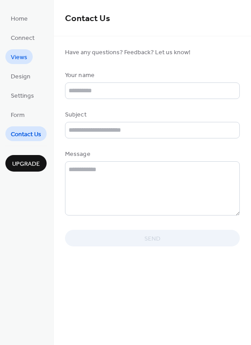
click at [26, 53] on span "Views" at bounding box center [19, 57] width 17 height 9
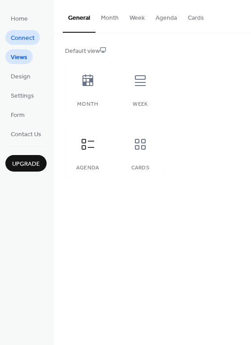
click at [23, 38] on span "Connect" at bounding box center [23, 38] width 24 height 9
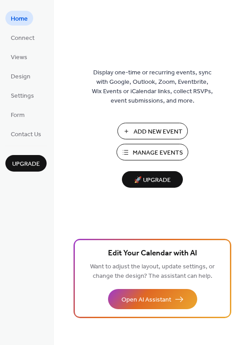
click at [140, 151] on span "Manage Events" at bounding box center [158, 153] width 50 height 9
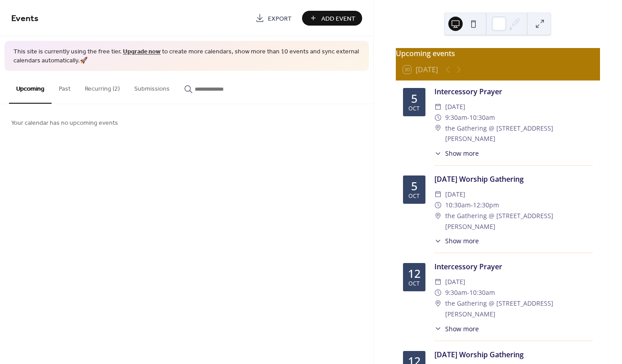
click at [104, 92] on button "Recurring (2)" at bounding box center [102, 87] width 49 height 32
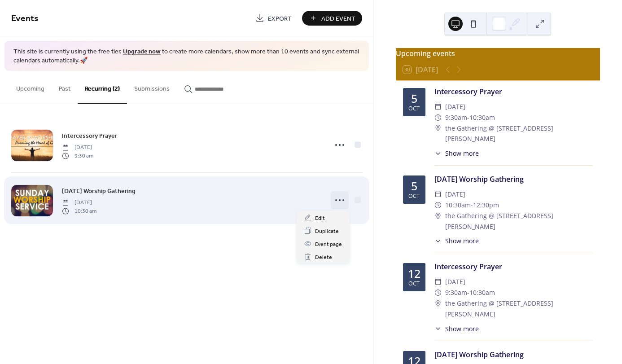
click at [337, 198] on icon at bounding box center [339, 200] width 14 height 14
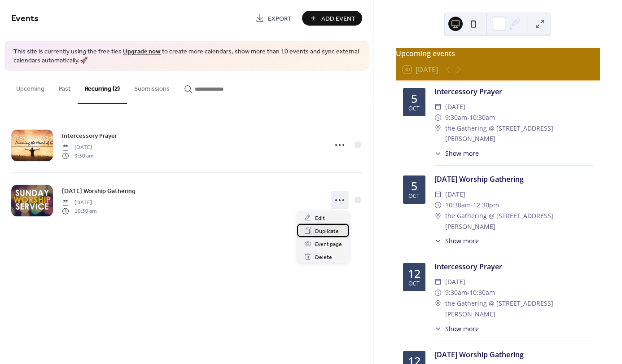
click at [322, 228] on span "Duplicate" at bounding box center [327, 231] width 24 height 9
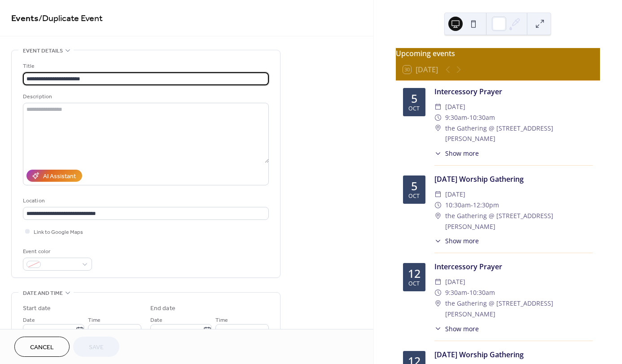
type input "**********"
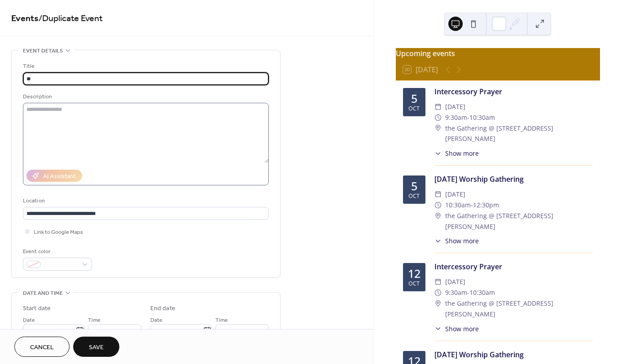
type input "*"
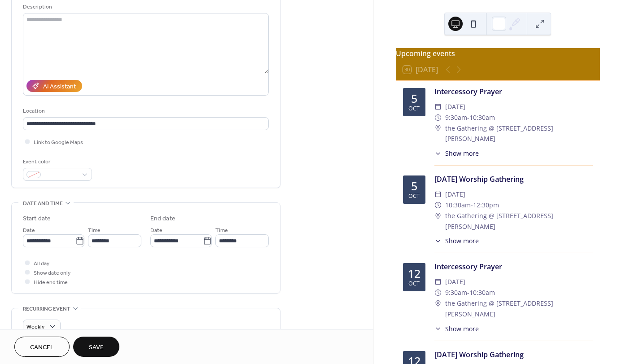
scroll to position [179, 0]
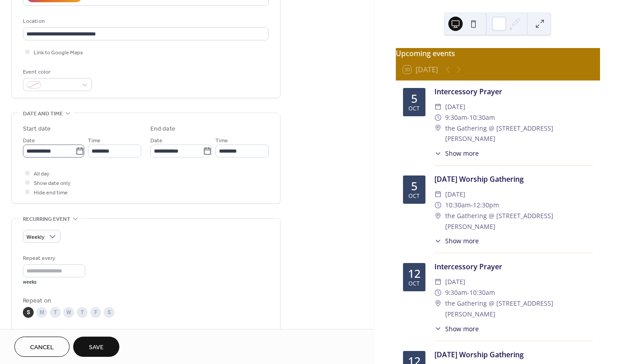
type input "**********"
click at [77, 152] on icon at bounding box center [79, 151] width 9 height 9
click at [75, 152] on input "**********" at bounding box center [49, 150] width 52 height 13
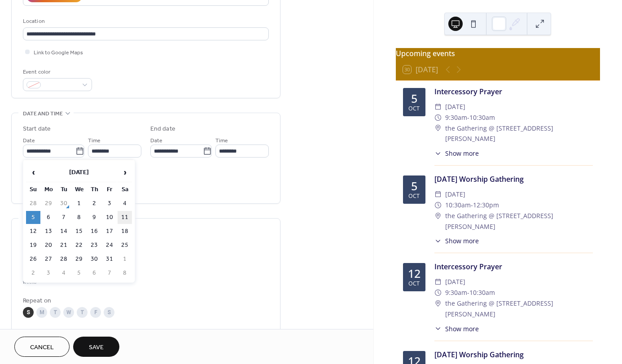
click at [127, 215] on td "11" at bounding box center [125, 217] width 14 height 13
type input "**********"
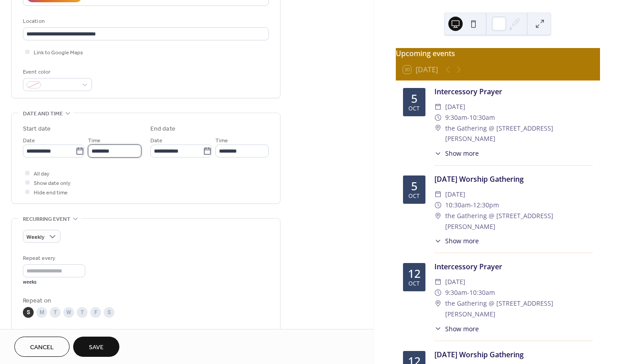
click at [129, 150] on input "********" at bounding box center [114, 150] width 53 height 13
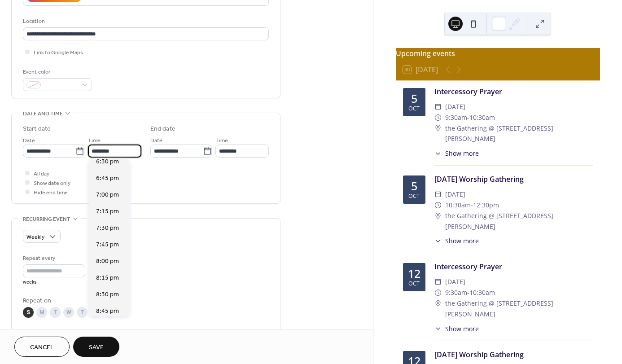
scroll to position [1236, 0]
click at [108, 195] on span "7:00 pm" at bounding box center [107, 194] width 23 height 9
type input "*******"
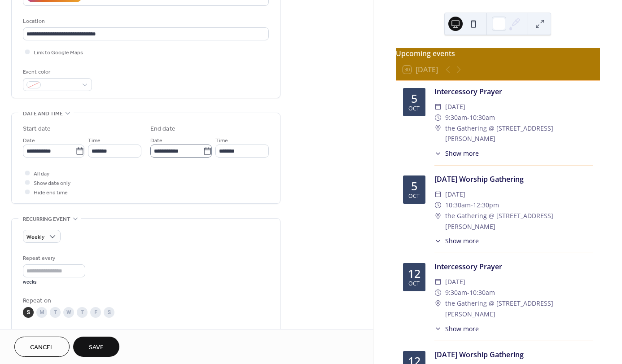
click at [205, 151] on icon at bounding box center [207, 151] width 9 height 9
click at [203, 151] on input "**********" at bounding box center [176, 150] width 52 height 13
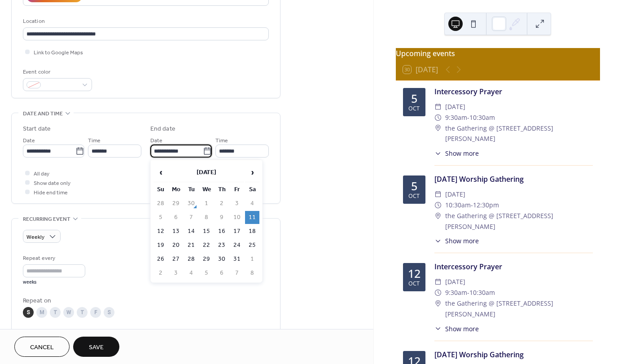
click at [253, 218] on td "11" at bounding box center [252, 217] width 14 height 13
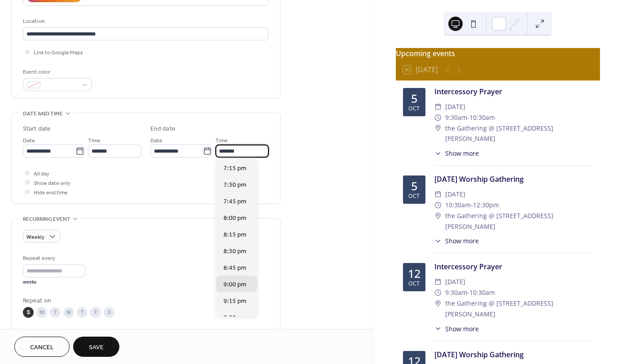
click at [250, 149] on input "*******" at bounding box center [241, 150] width 53 height 13
click at [128, 181] on div "All day Show date only Hide end time" at bounding box center [146, 182] width 246 height 28
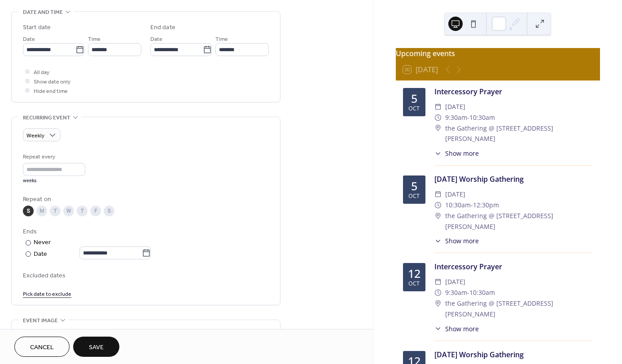
scroll to position [314, 0]
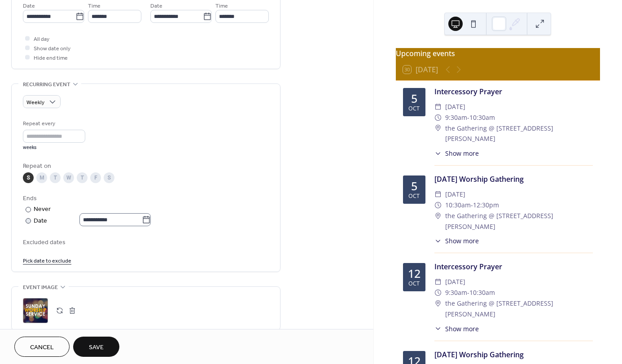
click at [148, 223] on icon at bounding box center [146, 219] width 7 height 7
click at [142, 223] on input "**********" at bounding box center [110, 219] width 62 height 13
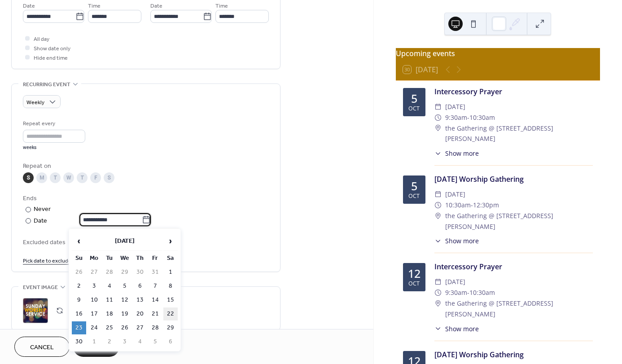
click at [172, 311] on td "22" at bounding box center [170, 313] width 14 height 13
type input "**********"
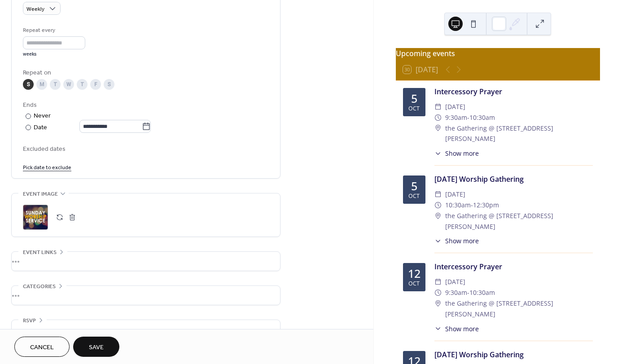
scroll to position [427, 0]
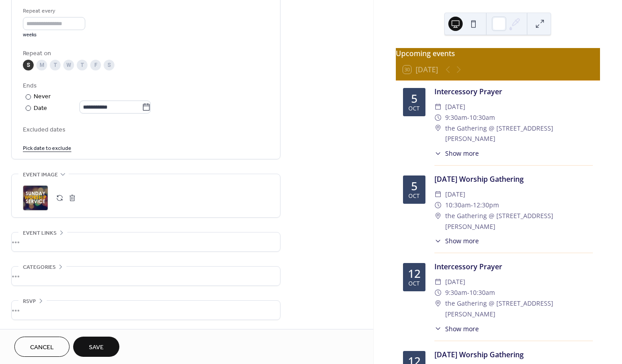
click at [35, 193] on div ";" at bounding box center [35, 197] width 25 height 25
click at [35, 198] on div ";" at bounding box center [35, 197] width 25 height 25
click at [95, 343] on span "Save" at bounding box center [96, 347] width 15 height 9
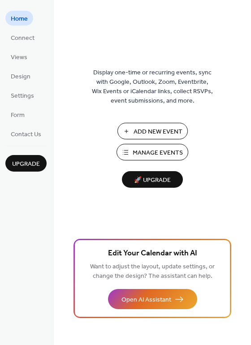
click at [153, 150] on span "Manage Events" at bounding box center [158, 153] width 50 height 9
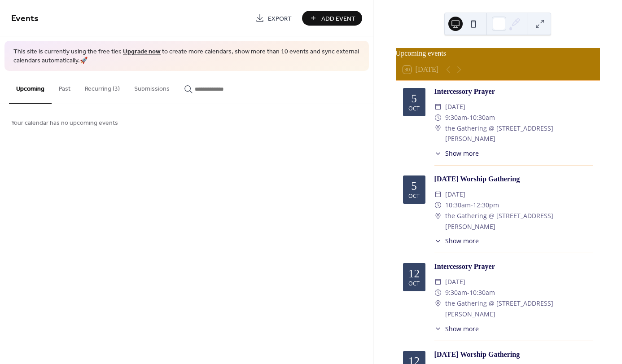
click at [104, 87] on button "Recurring (3)" at bounding box center [102, 87] width 49 height 32
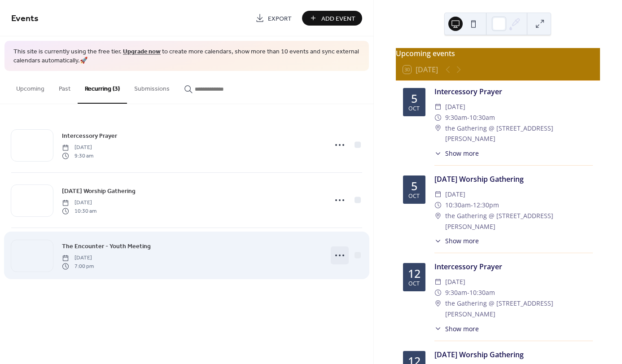
click at [340, 254] on icon at bounding box center [339, 255] width 14 height 14
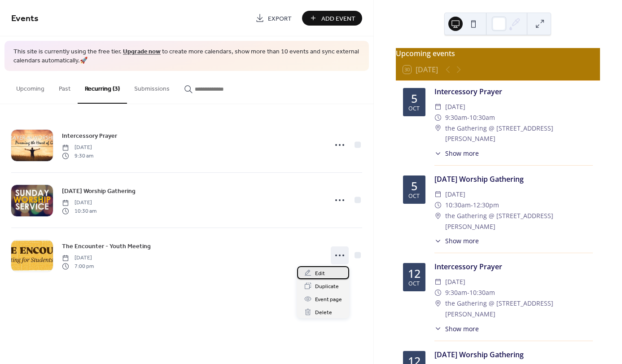
click at [320, 270] on span "Edit" at bounding box center [320, 273] width 10 height 9
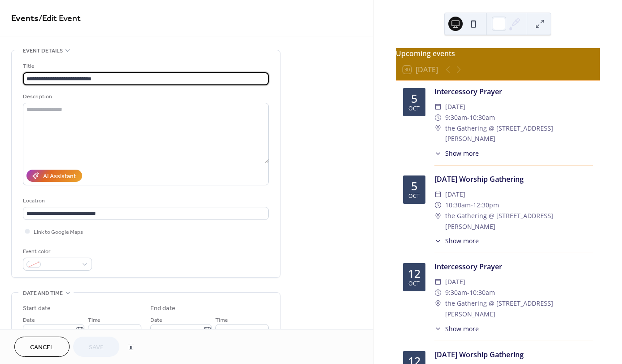
type input "**********"
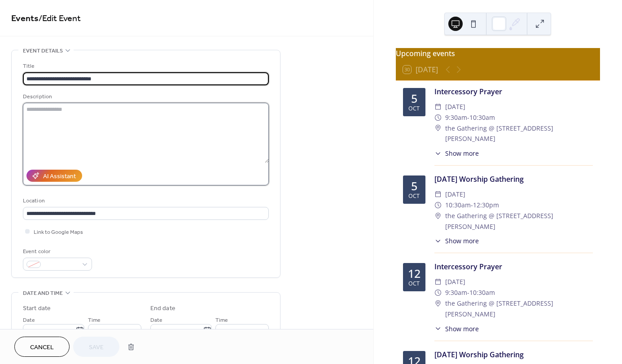
click at [58, 114] on textarea at bounding box center [146, 133] width 246 height 60
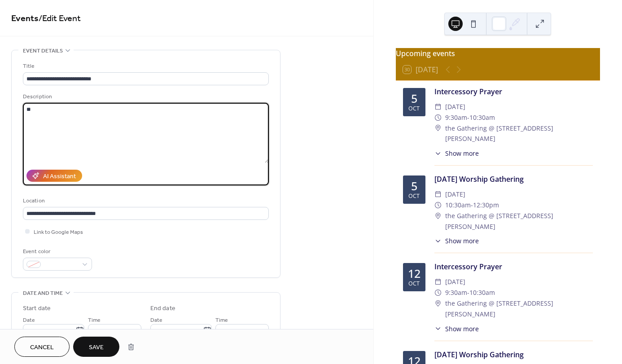
type textarea "*"
type textarea "**********"
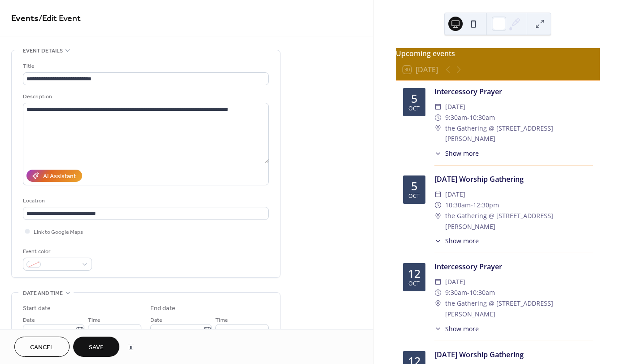
click at [89, 347] on span "Save" at bounding box center [96, 347] width 15 height 9
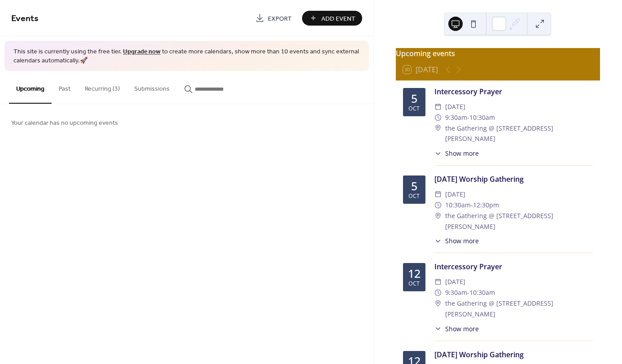
click at [105, 88] on button "Recurring (3)" at bounding box center [102, 87] width 49 height 32
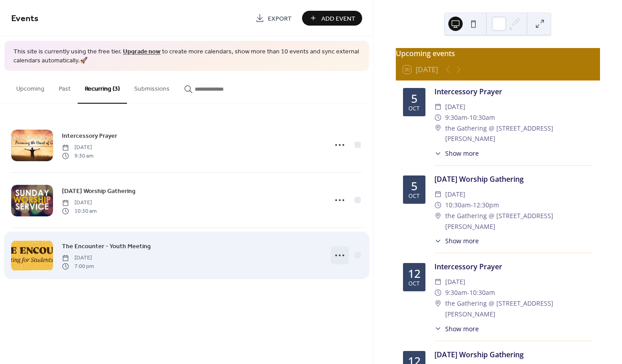
click at [341, 253] on icon at bounding box center [339, 255] width 14 height 14
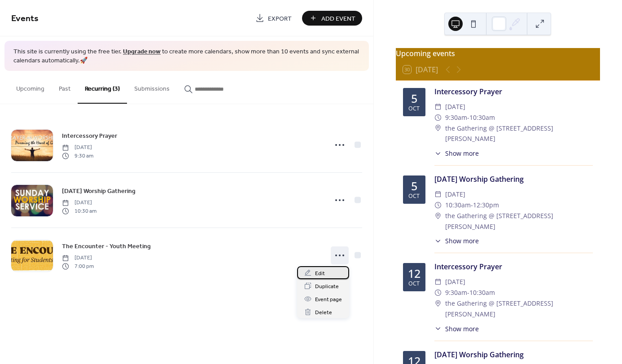
click at [320, 271] on span "Edit" at bounding box center [320, 273] width 10 height 9
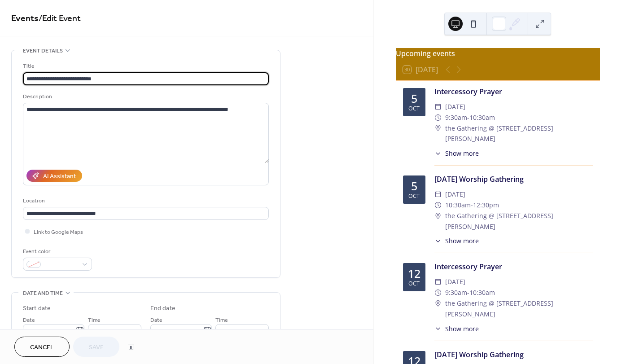
type input "**********"
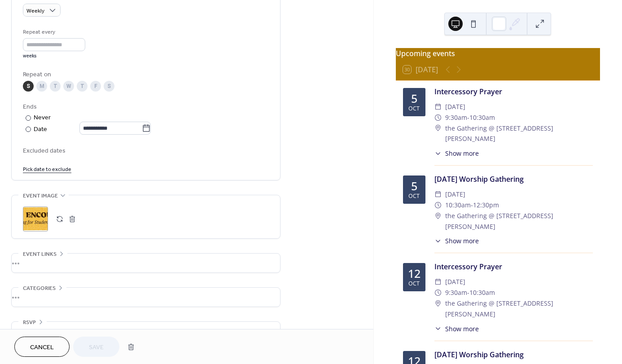
scroll to position [427, 0]
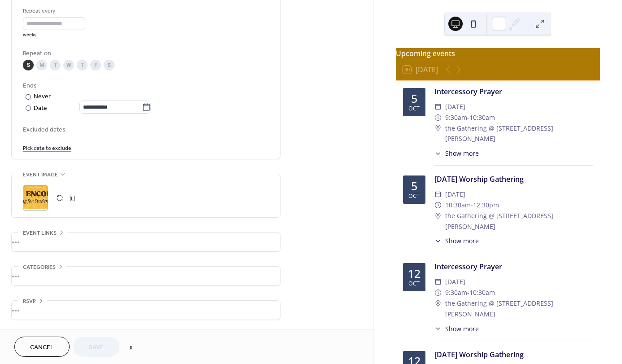
click at [107, 195] on div ";" at bounding box center [146, 197] width 246 height 25
click at [118, 139] on div "Excluded dates Pick date to exclude" at bounding box center [146, 138] width 246 height 28
click at [46, 345] on span "Cancel" at bounding box center [42, 347] width 24 height 9
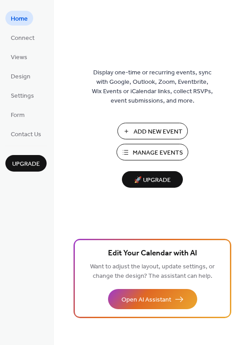
click at [147, 149] on span "Manage Events" at bounding box center [158, 153] width 50 height 9
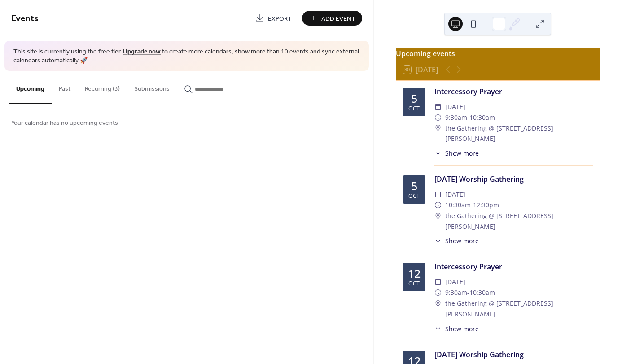
click at [115, 89] on button "Recurring (3)" at bounding box center [102, 87] width 49 height 32
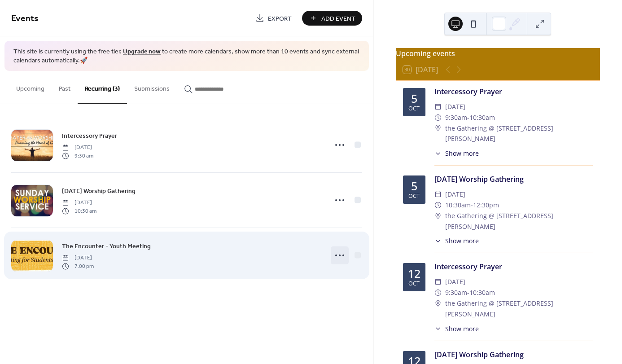
click at [342, 253] on icon at bounding box center [339, 255] width 14 height 14
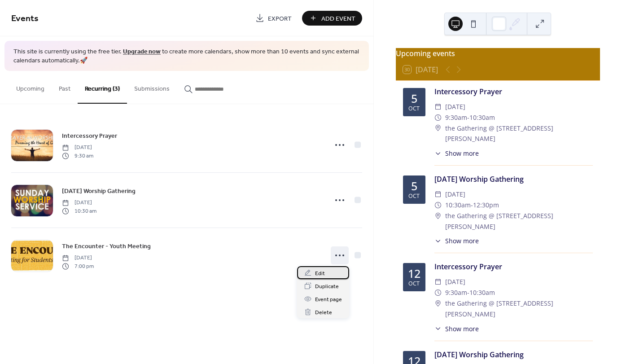
click at [322, 276] on span "Edit" at bounding box center [320, 273] width 10 height 9
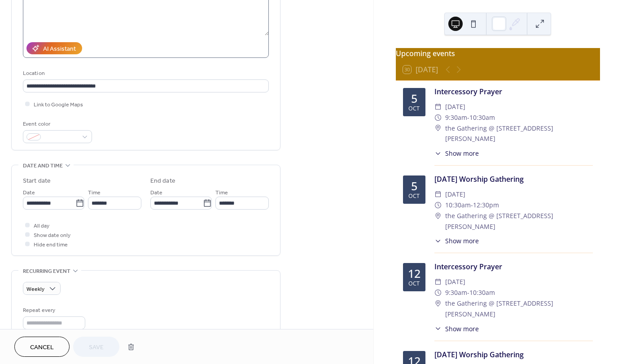
scroll to position [135, 0]
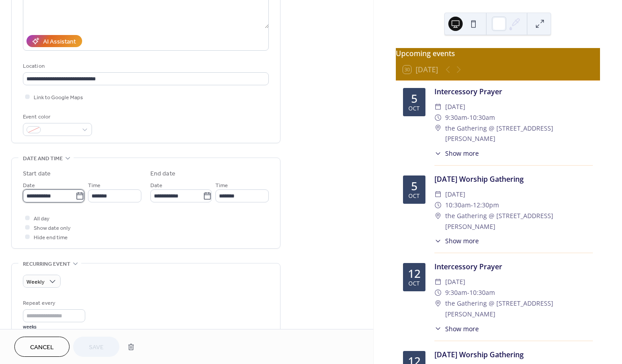
click at [56, 200] on input "**********" at bounding box center [49, 195] width 52 height 13
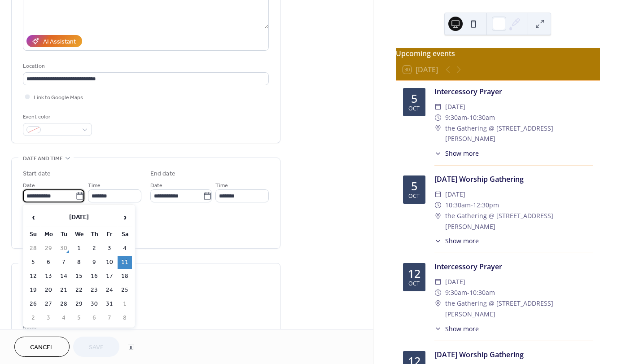
click at [125, 260] on td "11" at bounding box center [125, 262] width 14 height 13
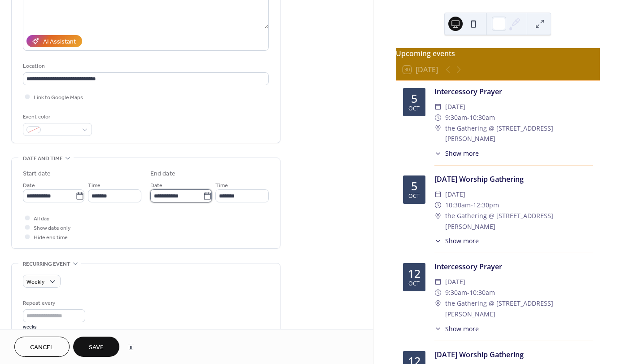
click at [198, 196] on input "**********" at bounding box center [176, 195] width 52 height 13
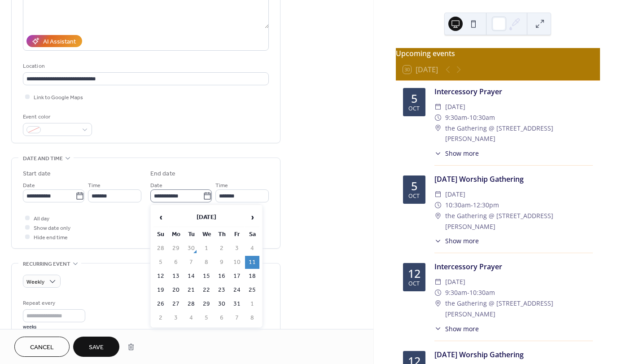
click at [207, 198] on icon at bounding box center [207, 196] width 9 height 9
click at [203, 198] on input "**********" at bounding box center [176, 195] width 52 height 13
click at [251, 259] on td "11" at bounding box center [252, 262] width 14 height 13
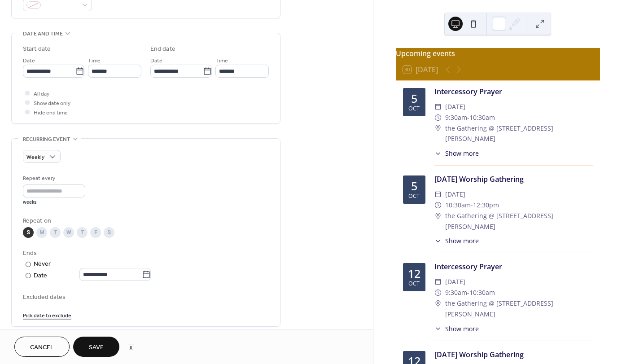
scroll to position [269, 0]
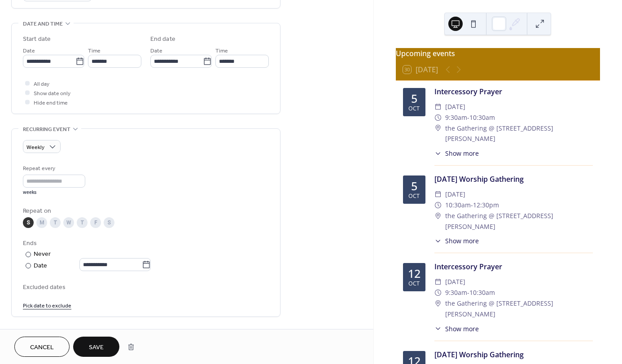
click at [110, 223] on div "S" at bounding box center [109, 222] width 11 height 11
click at [26, 223] on div "S" at bounding box center [28, 222] width 11 height 11
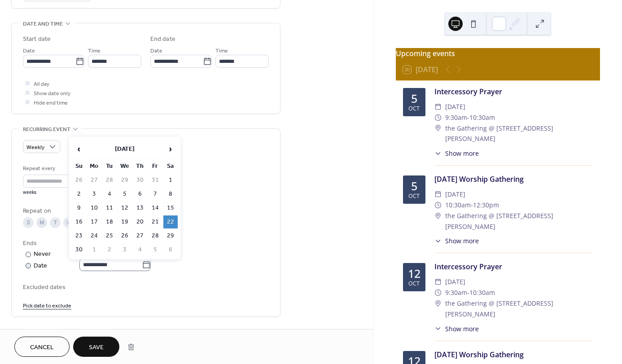
click at [150, 264] on icon at bounding box center [146, 264] width 9 height 9
click at [142, 264] on input "**********" at bounding box center [110, 264] width 62 height 13
click at [170, 220] on td "22" at bounding box center [170, 221] width 14 height 13
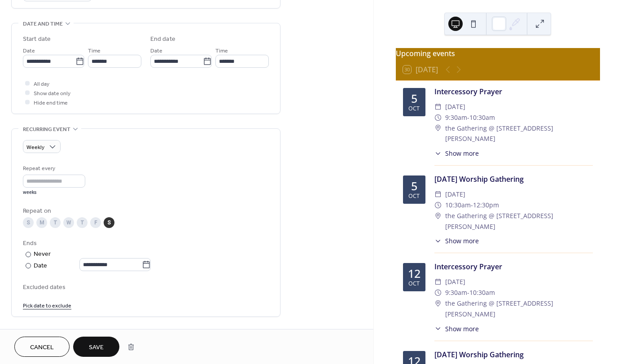
click at [93, 345] on span "Save" at bounding box center [96, 347] width 15 height 9
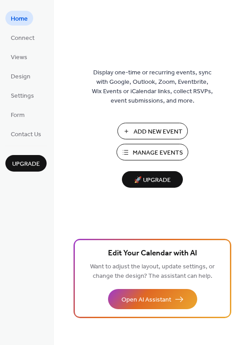
click at [149, 152] on span "Manage Events" at bounding box center [158, 153] width 50 height 9
click at [19, 114] on span "Form" at bounding box center [18, 115] width 14 height 9
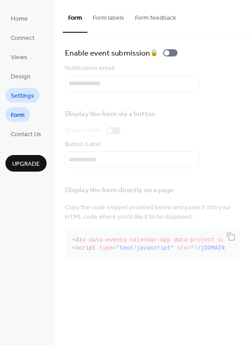
click at [26, 97] on span "Settings" at bounding box center [22, 96] width 23 height 9
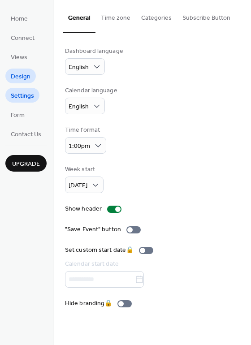
click at [23, 74] on span "Design" at bounding box center [21, 76] width 20 height 9
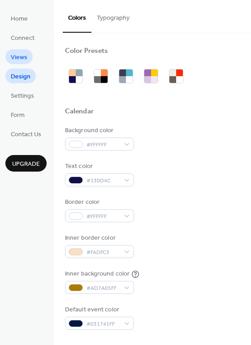
click at [21, 55] on span "Views" at bounding box center [19, 57] width 17 height 9
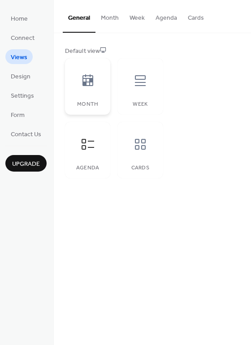
click at [92, 84] on icon at bounding box center [88, 81] width 14 height 14
click at [139, 84] on icon at bounding box center [140, 81] width 14 height 14
click at [87, 144] on icon at bounding box center [88, 144] width 14 height 14
click at [144, 144] on icon at bounding box center [140, 144] width 14 height 14
click at [88, 141] on icon at bounding box center [88, 144] width 13 height 11
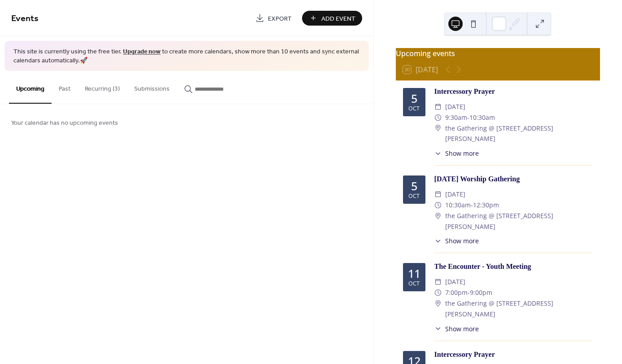
click at [65, 90] on button "Past" at bounding box center [65, 87] width 26 height 32
click at [31, 90] on button "Upcoming" at bounding box center [30, 87] width 43 height 32
click at [473, 21] on button at bounding box center [473, 24] width 14 height 14
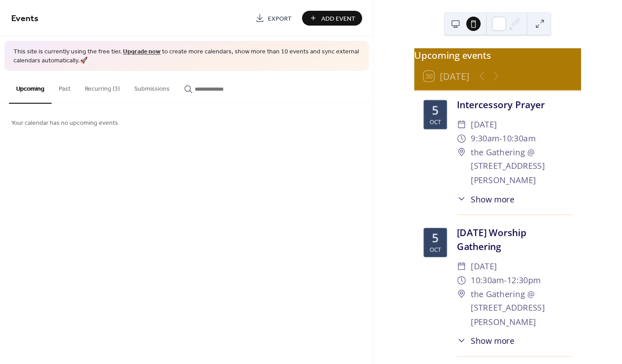
click at [473, 21] on button at bounding box center [473, 24] width 14 height 14
click at [454, 23] on button at bounding box center [455, 24] width 14 height 14
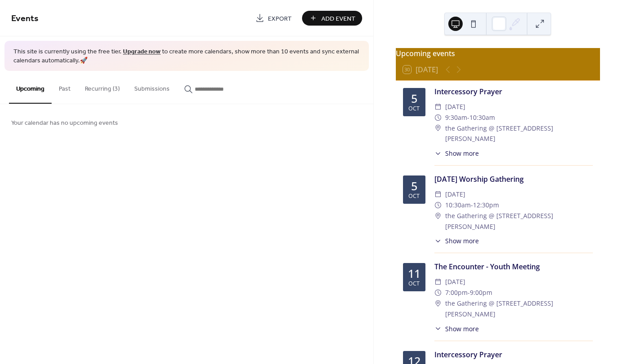
click at [157, 88] on button "Submissions" at bounding box center [152, 87] width 50 height 32
click at [214, 90] on input "button" at bounding box center [222, 88] width 54 height 9
click at [35, 87] on button "Upcoming" at bounding box center [30, 87] width 43 height 32
click at [99, 86] on button "Recurring (3)" at bounding box center [102, 87] width 49 height 32
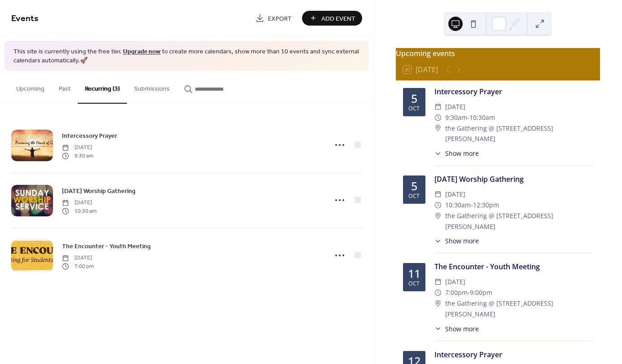
click at [380, 81] on div "Upcoming events 30 [DATE] [DATE] Intercessory Prayer ​ [DATE] ​ 9:30am - 10:30a…" at bounding box center [498, 182] width 248 height 364
